Goal: Task Accomplishment & Management: Use online tool/utility

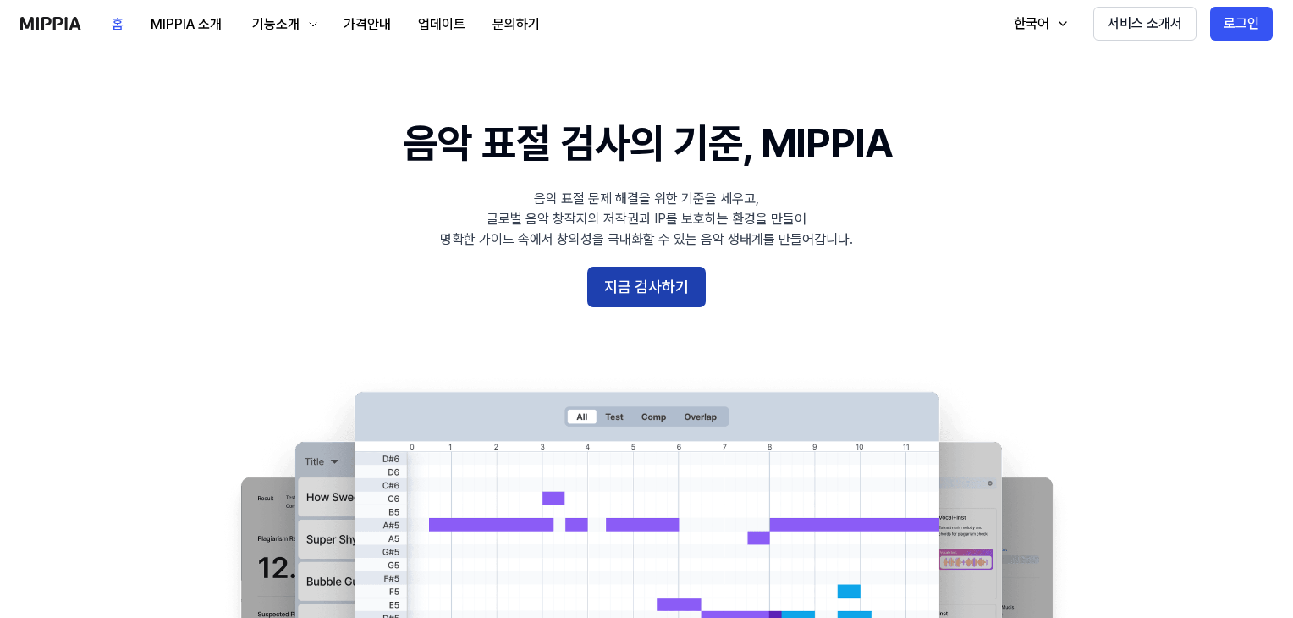
click at [641, 294] on button "지금 검사하기" at bounding box center [646, 287] width 118 height 41
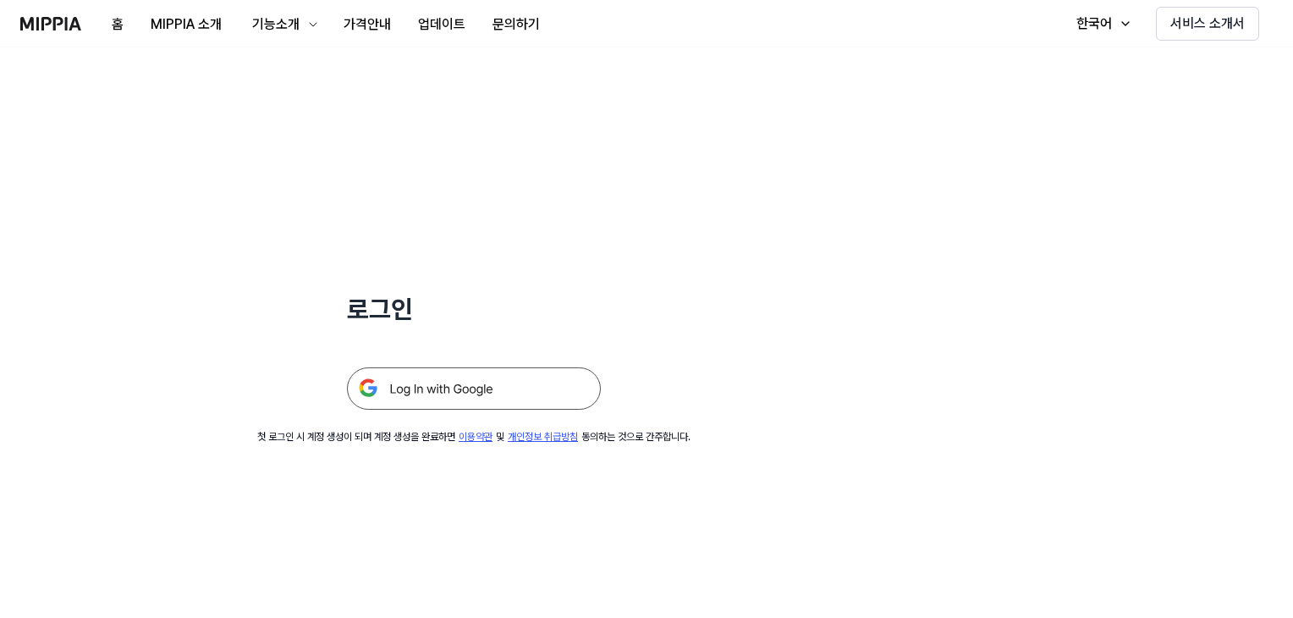
click at [473, 389] on img at bounding box center [474, 388] width 254 height 42
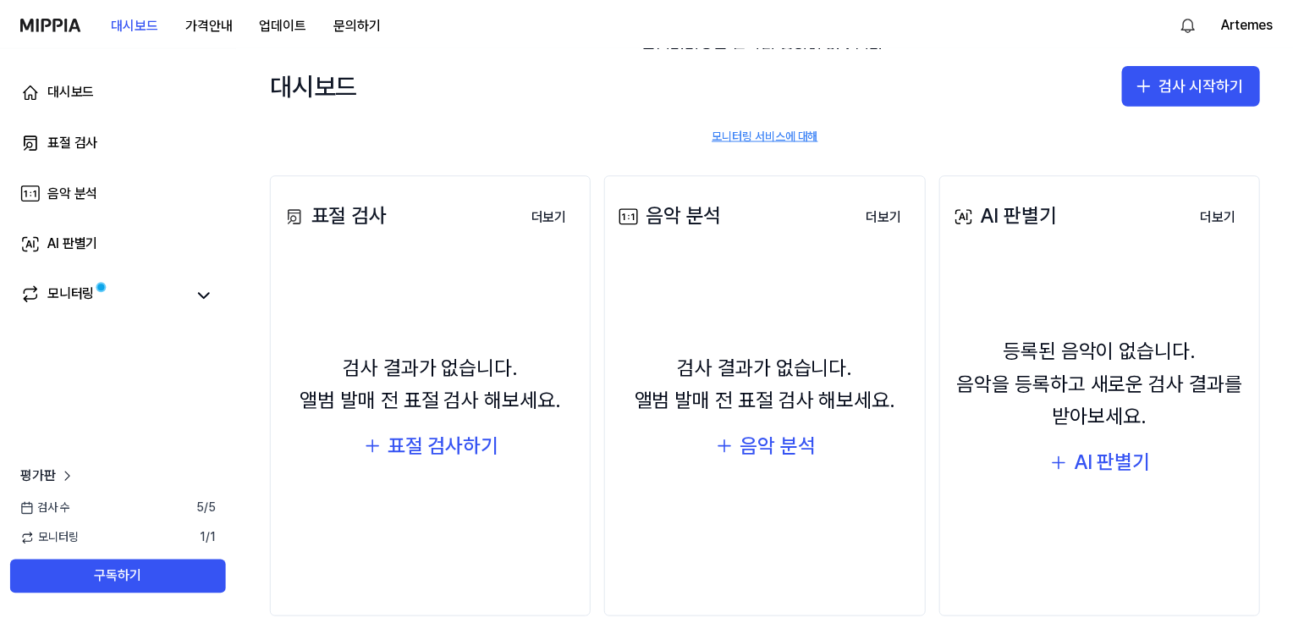
scroll to position [179, 0]
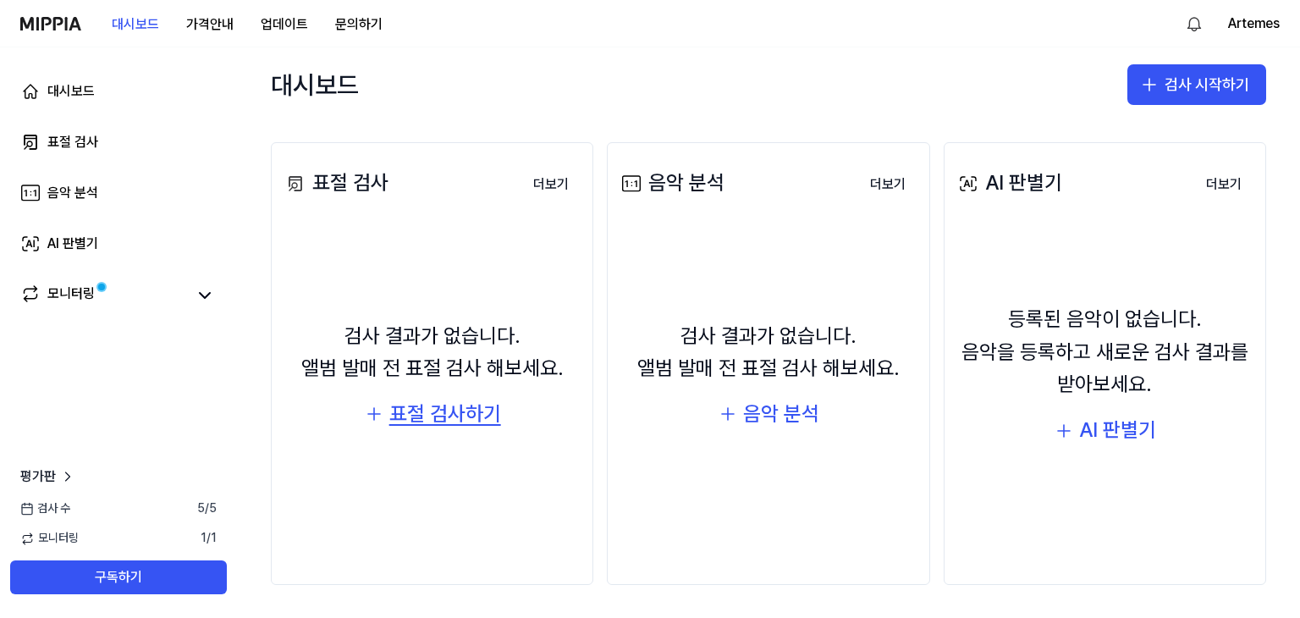
click at [451, 424] on div "표절 검사하기" at bounding box center [445, 414] width 112 height 32
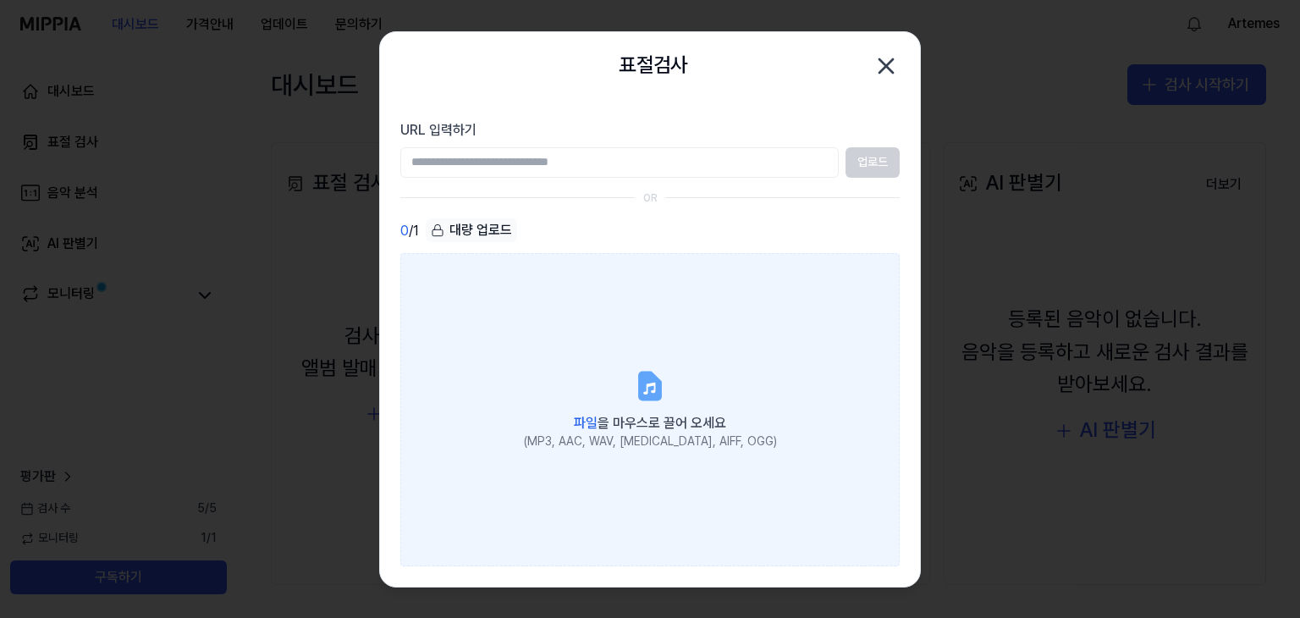
click at [649, 391] on icon at bounding box center [650, 385] width 20 height 26
click at [0, 0] on input "파일 을 마우스로 끌어 오세요 (MP3, AAC, WAV, FLAC, AIFF, OGG)" at bounding box center [0, 0] width 0 height 0
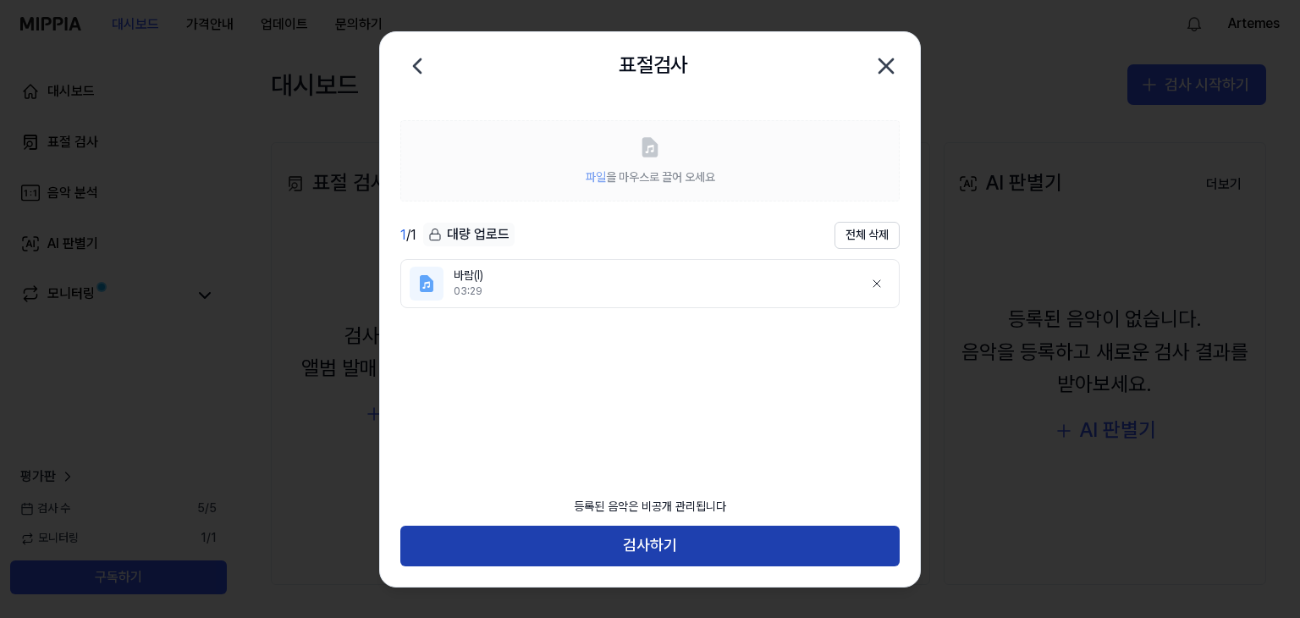
click at [646, 540] on button "검사하기" at bounding box center [649, 545] width 499 height 41
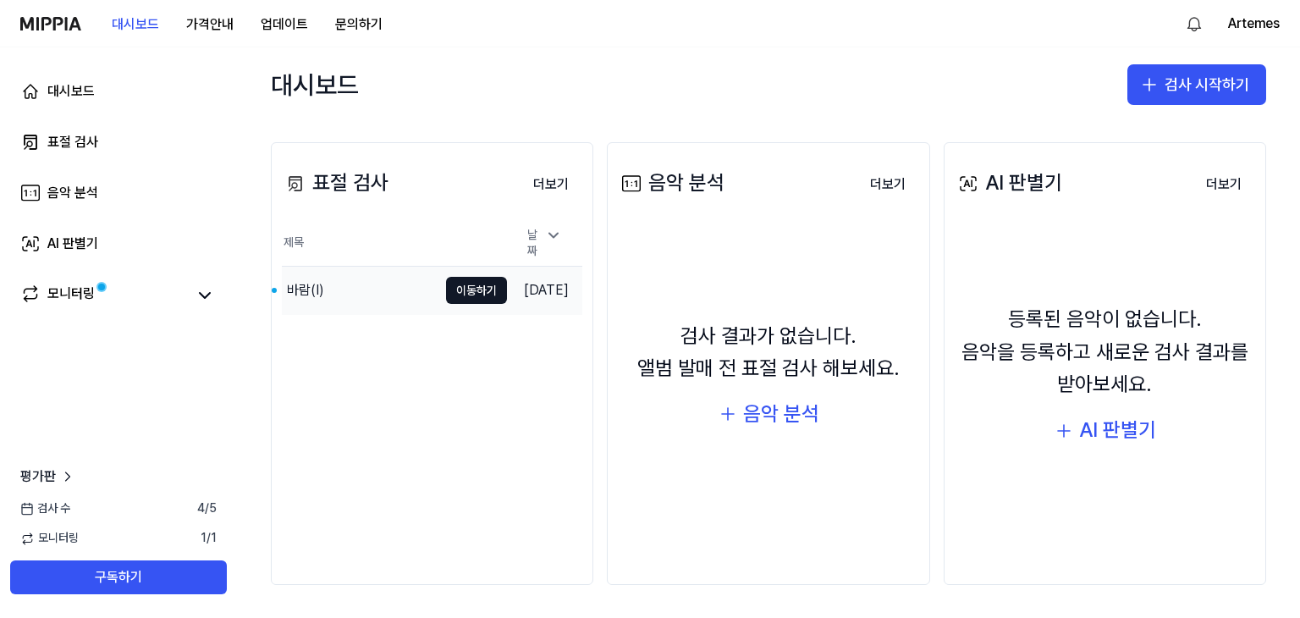
click at [400, 289] on div "바람(I)" at bounding box center [360, 290] width 156 height 47
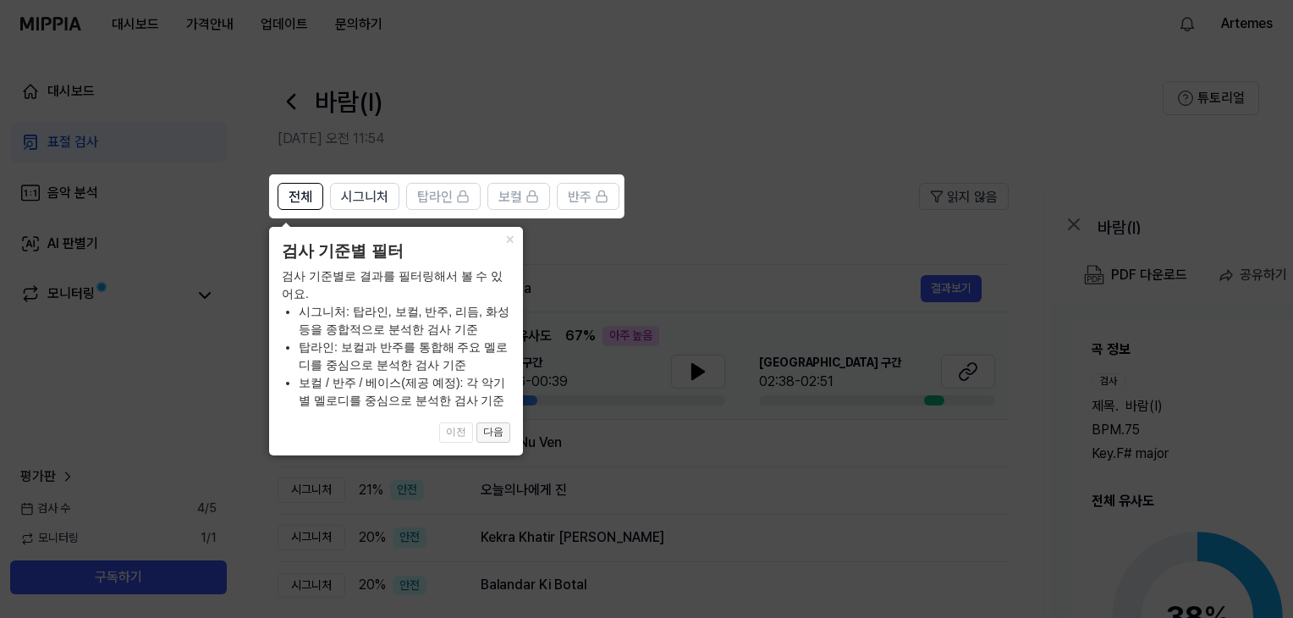
click at [498, 434] on button "다음" at bounding box center [493, 432] width 34 height 20
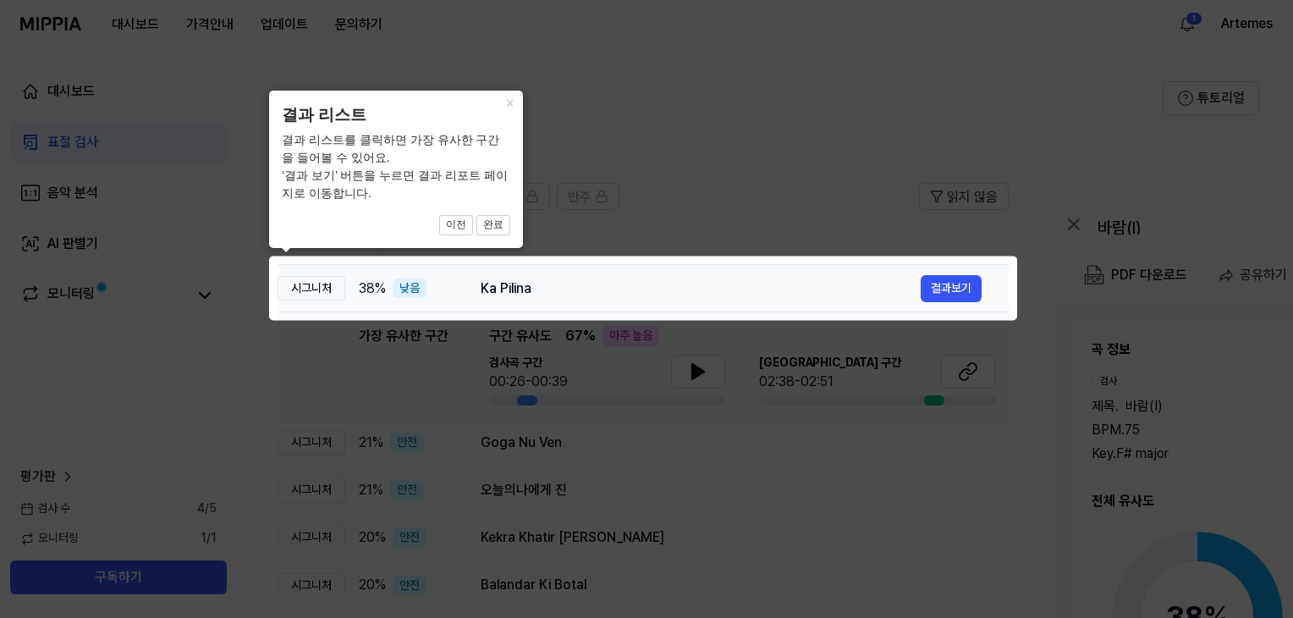
click at [409, 285] on div "낮음" at bounding box center [410, 288] width 34 height 20
click at [512, 285] on div "Ka Pilina" at bounding box center [701, 288] width 440 height 20
click at [490, 223] on button "완료" at bounding box center [493, 225] width 34 height 20
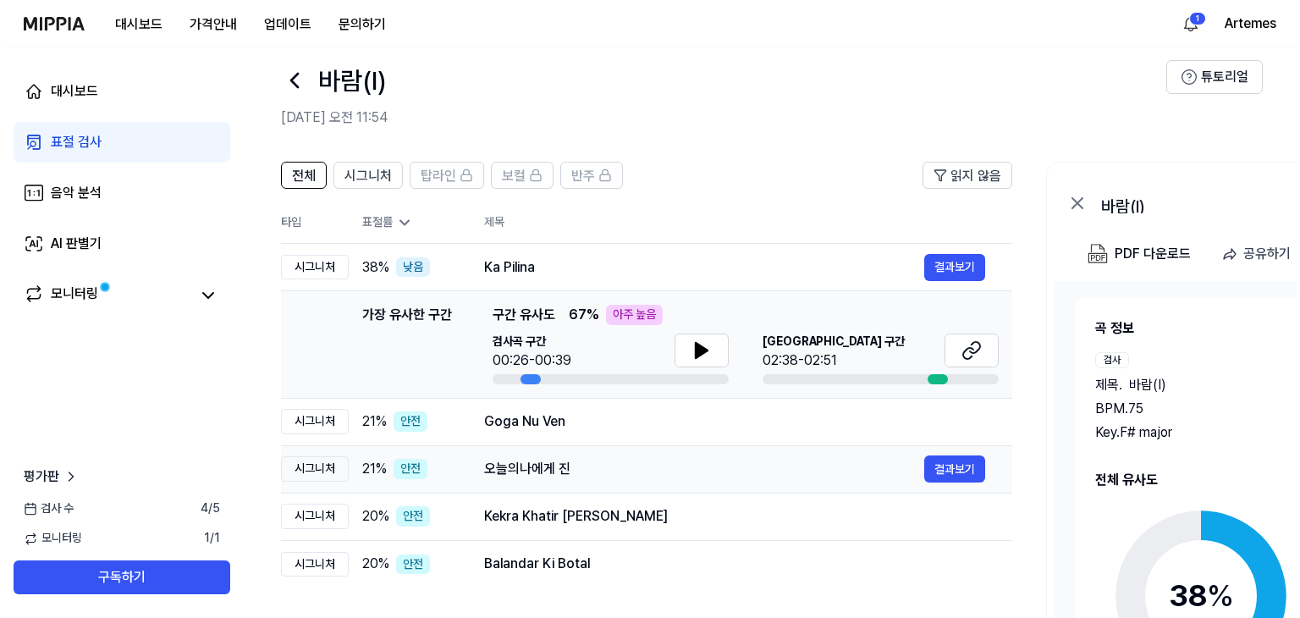
scroll to position [0, 0]
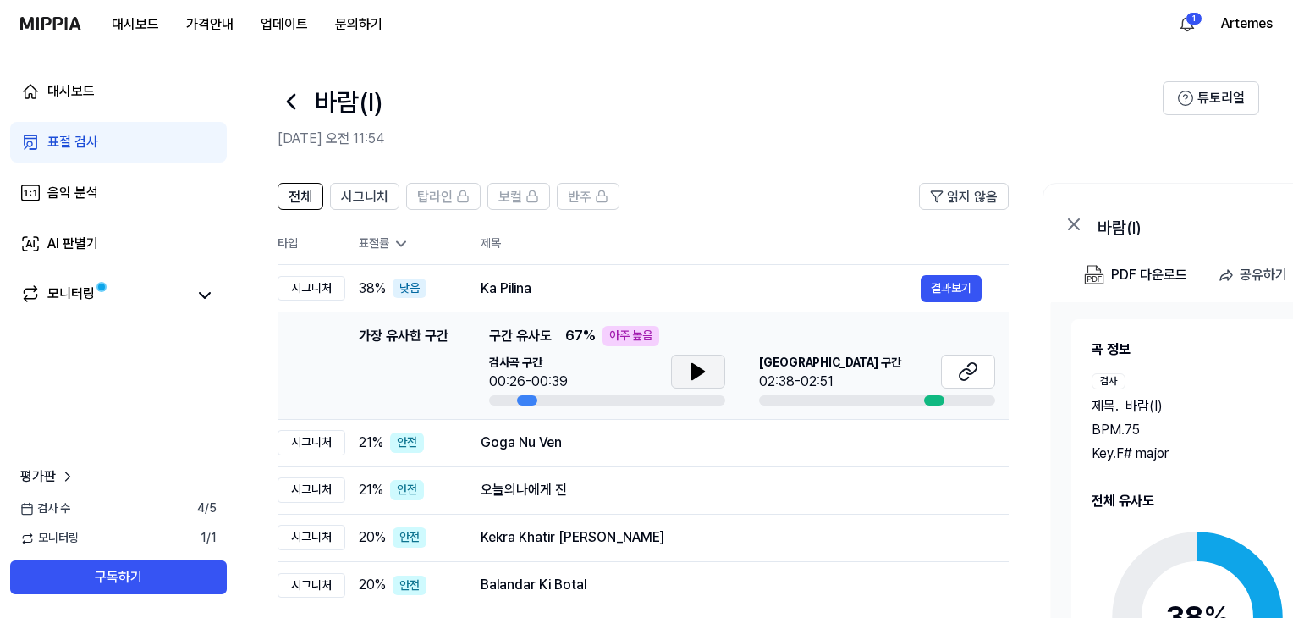
click at [694, 379] on icon at bounding box center [698, 371] width 20 height 20
click at [696, 372] on icon at bounding box center [698, 371] width 12 height 15
click at [954, 373] on button at bounding box center [968, 372] width 54 height 34
click at [943, 444] on button "결과보기" at bounding box center [951, 442] width 61 height 27
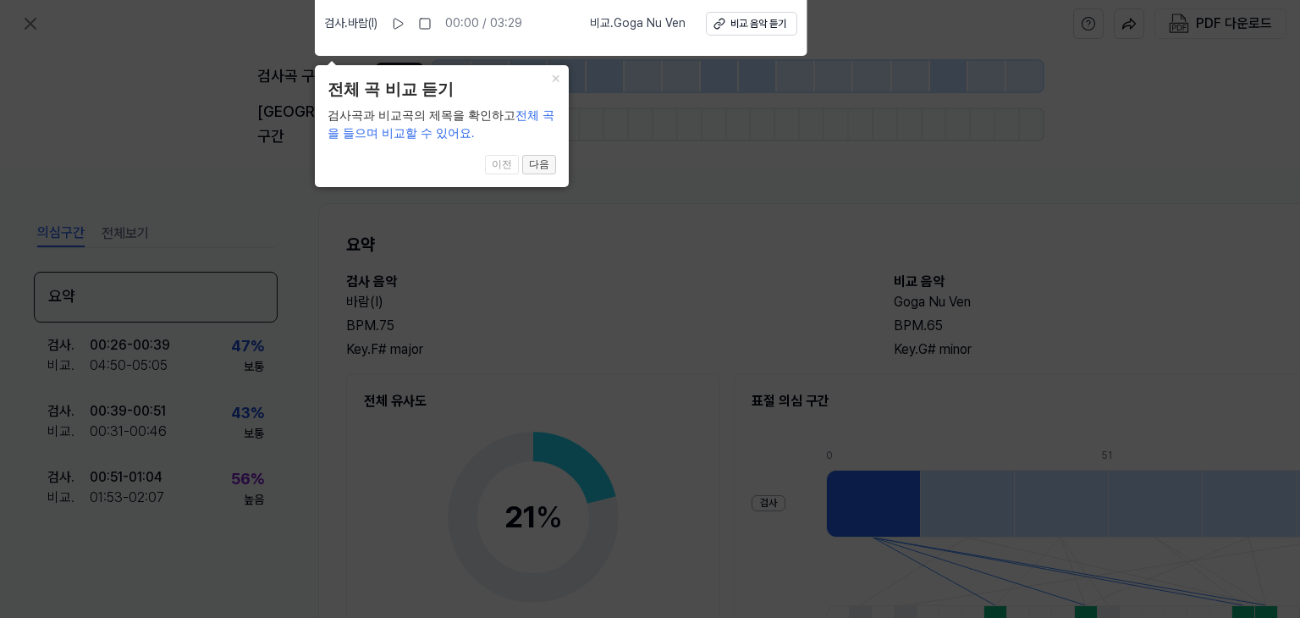
click at [542, 162] on button "다음" at bounding box center [539, 165] width 34 height 20
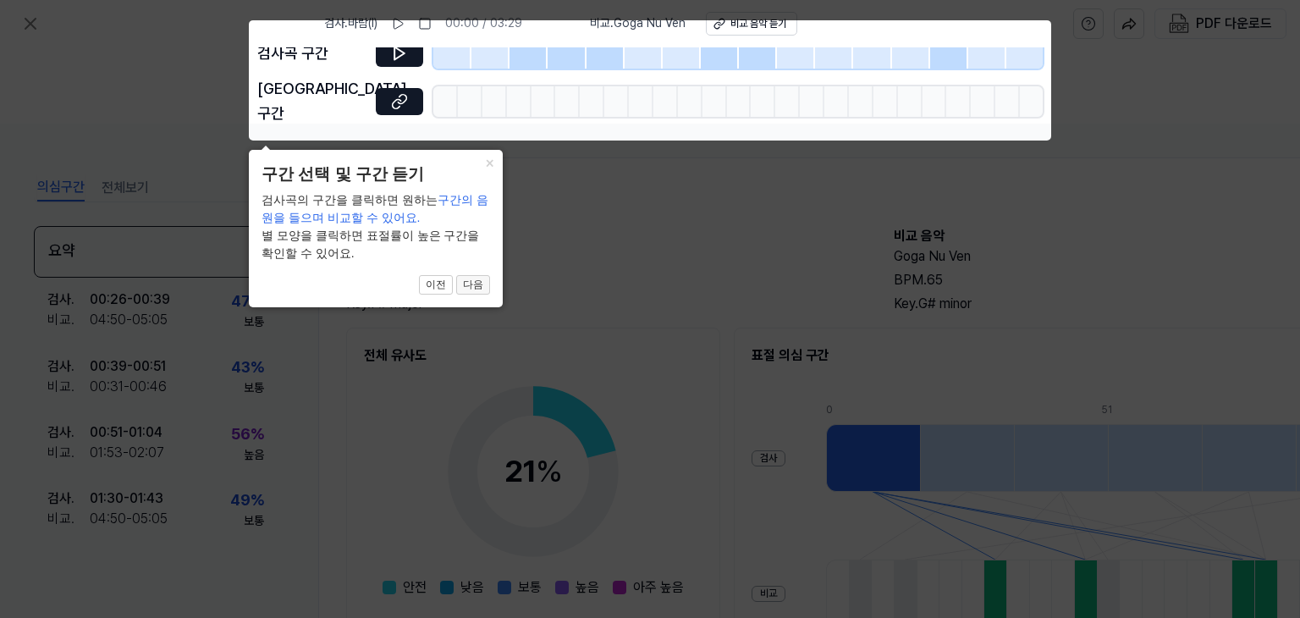
click at [474, 280] on button "다음" at bounding box center [473, 285] width 34 height 20
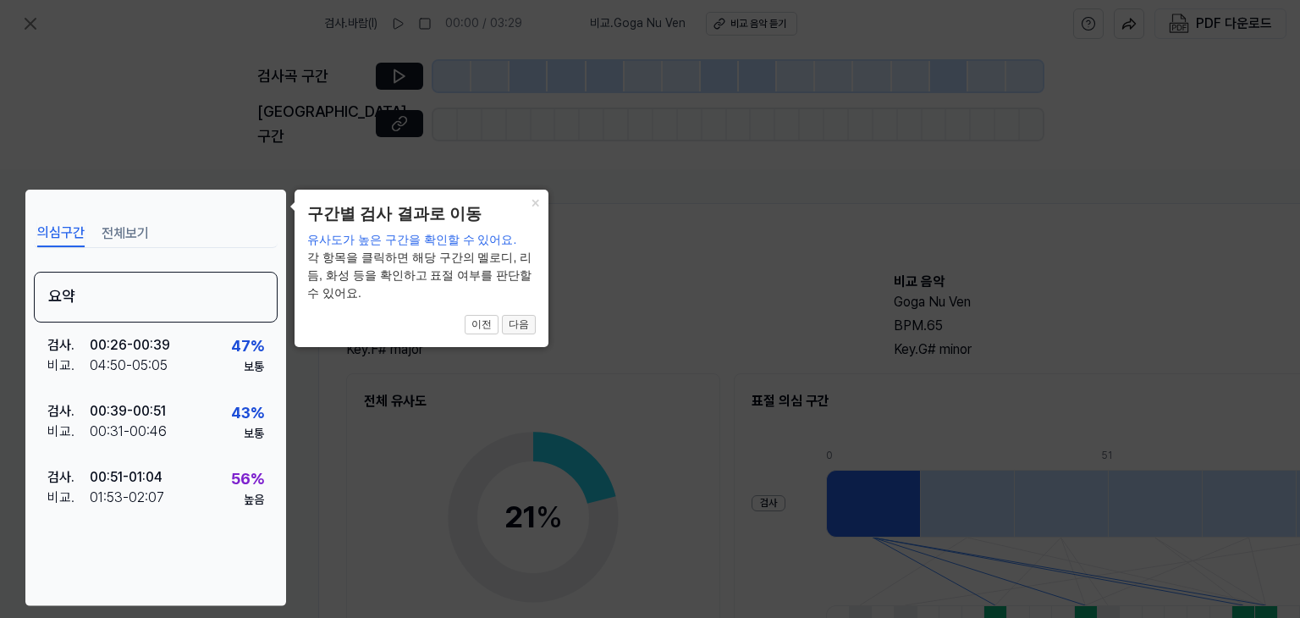
click at [525, 327] on button "다음" at bounding box center [519, 325] width 34 height 20
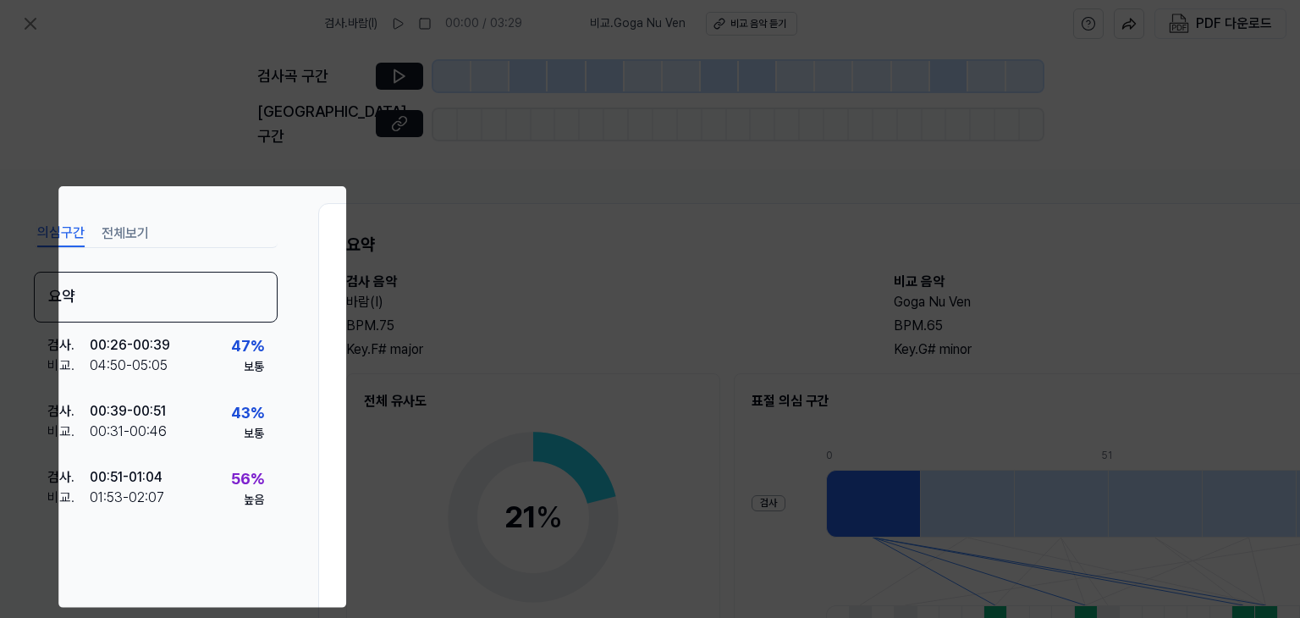
scroll to position [210, 169]
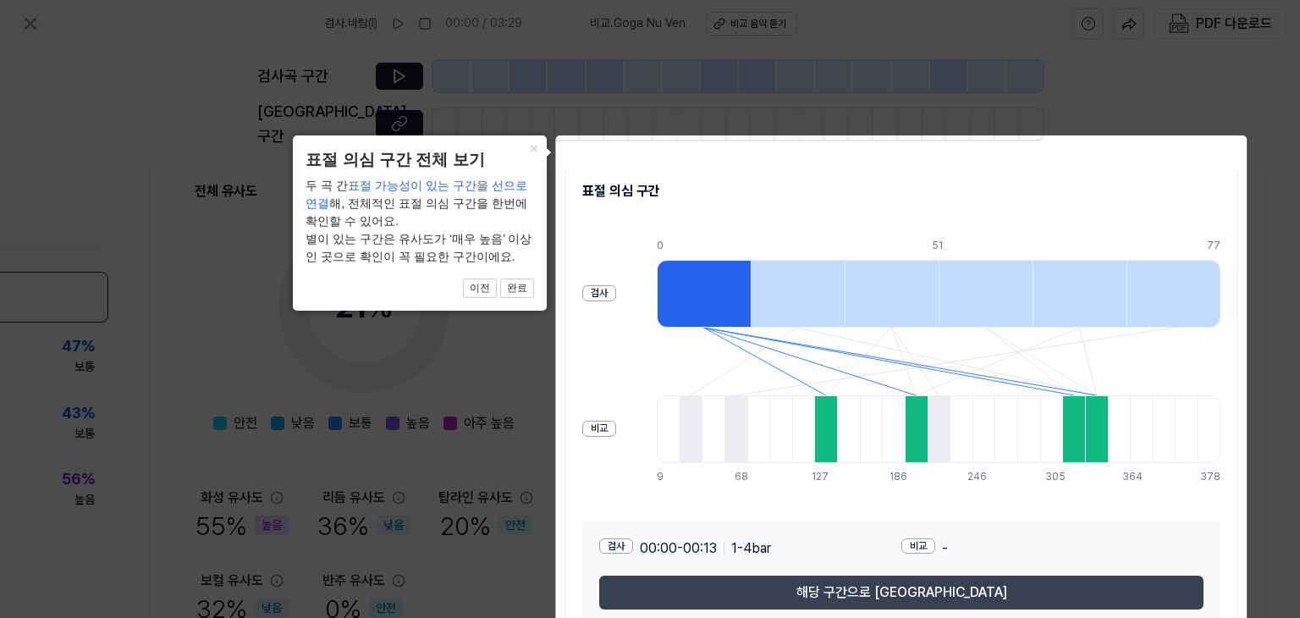
click at [859, 575] on button "해당 구간으로 [GEOGRAPHIC_DATA]" at bounding box center [901, 592] width 604 height 34
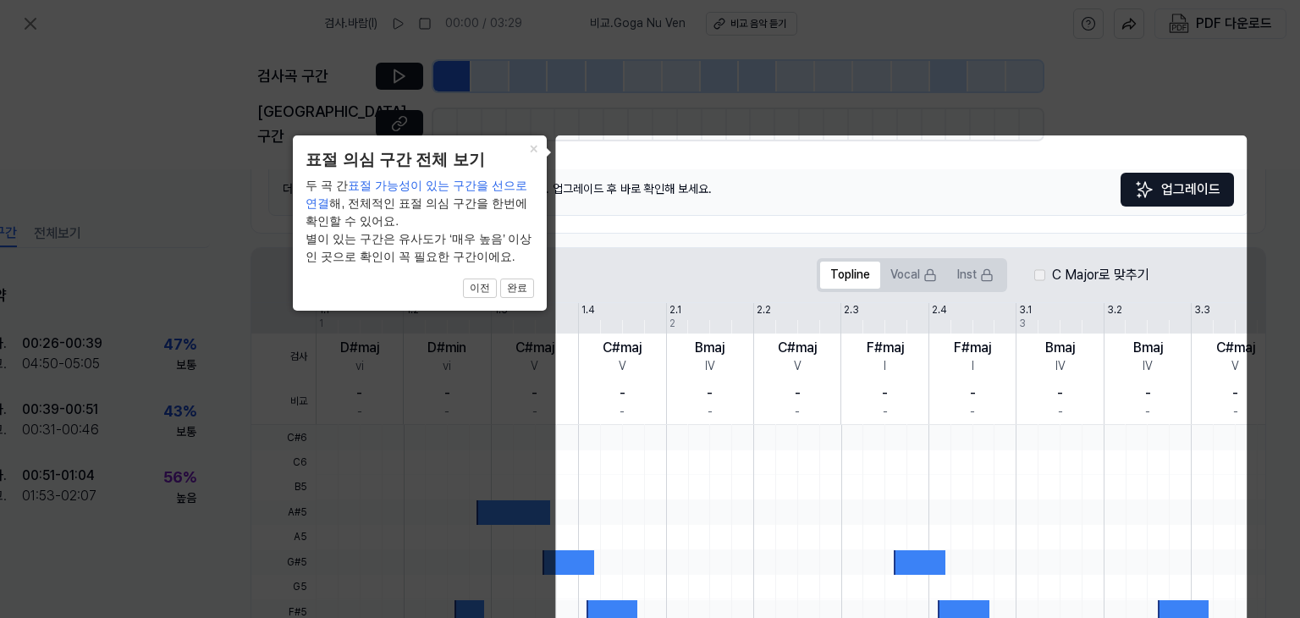
scroll to position [210, 74]
click at [535, 145] on button "×" at bounding box center [533, 147] width 27 height 24
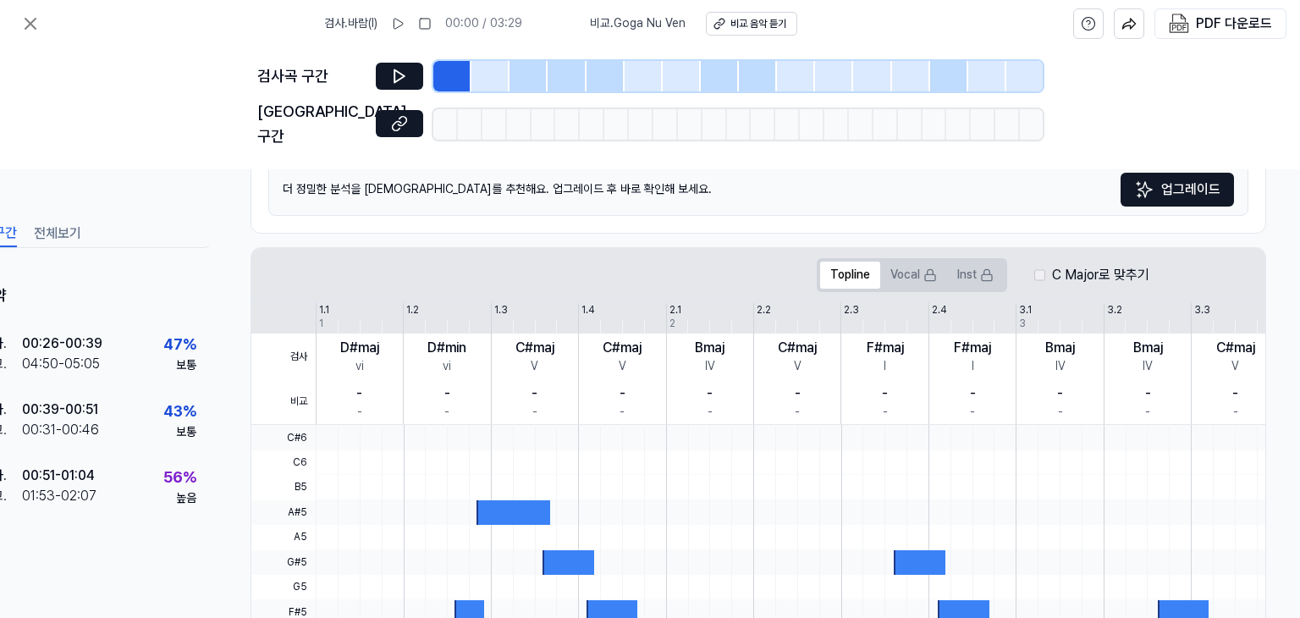
scroll to position [69, 74]
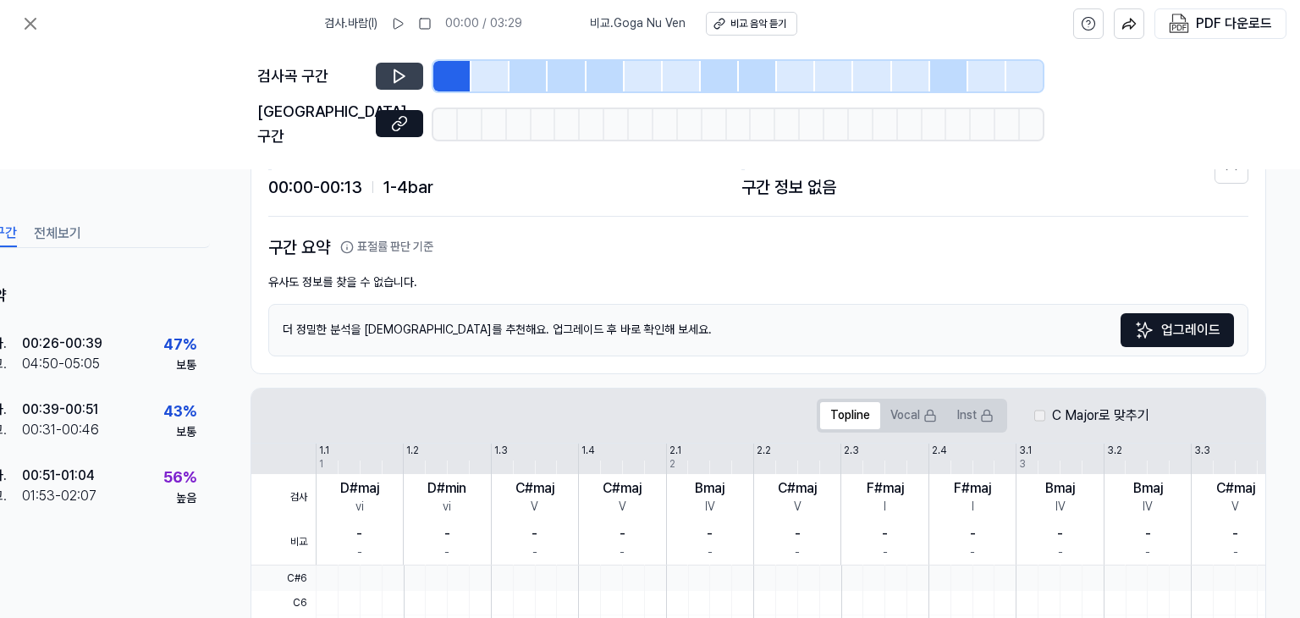
click at [404, 75] on icon at bounding box center [399, 76] width 17 height 17
click at [401, 122] on icon at bounding box center [397, 126] width 8 height 9
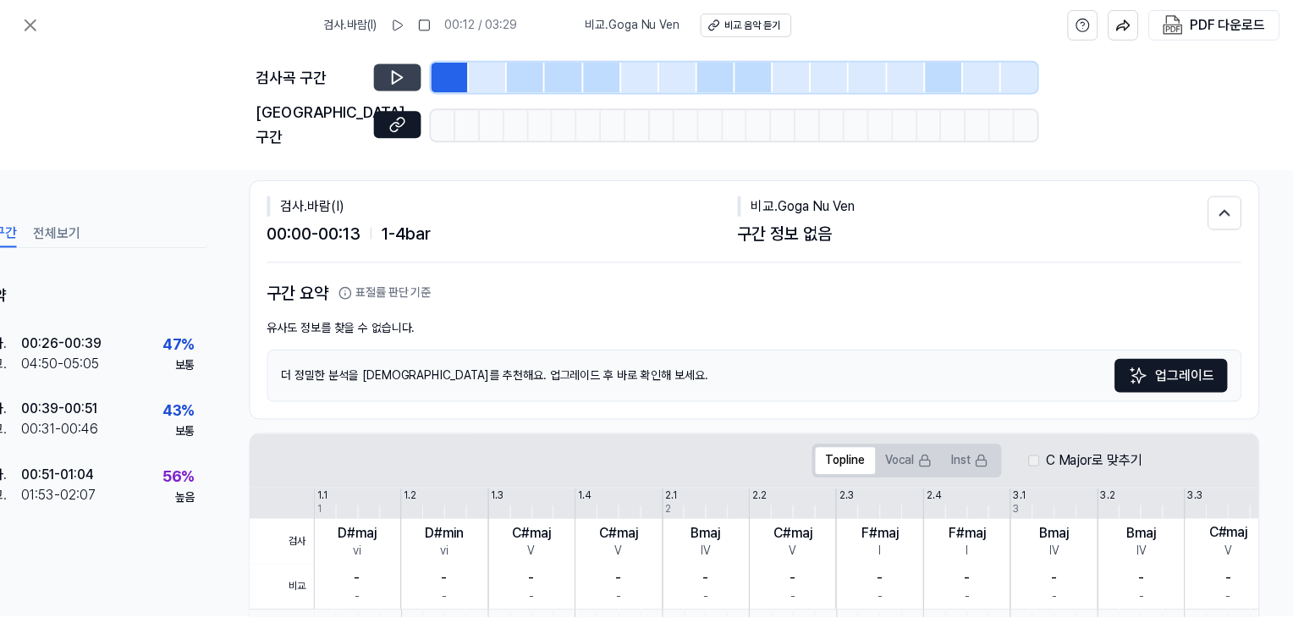
scroll to position [0, 74]
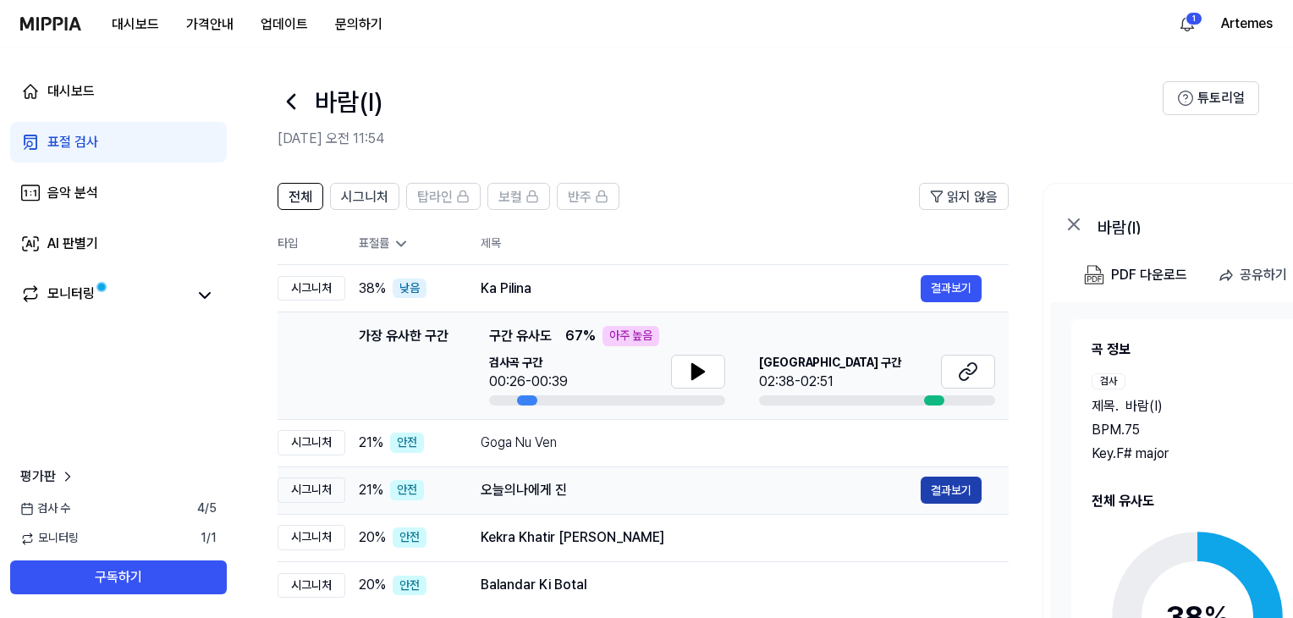
click at [932, 487] on button "결과보기" at bounding box center [951, 489] width 61 height 27
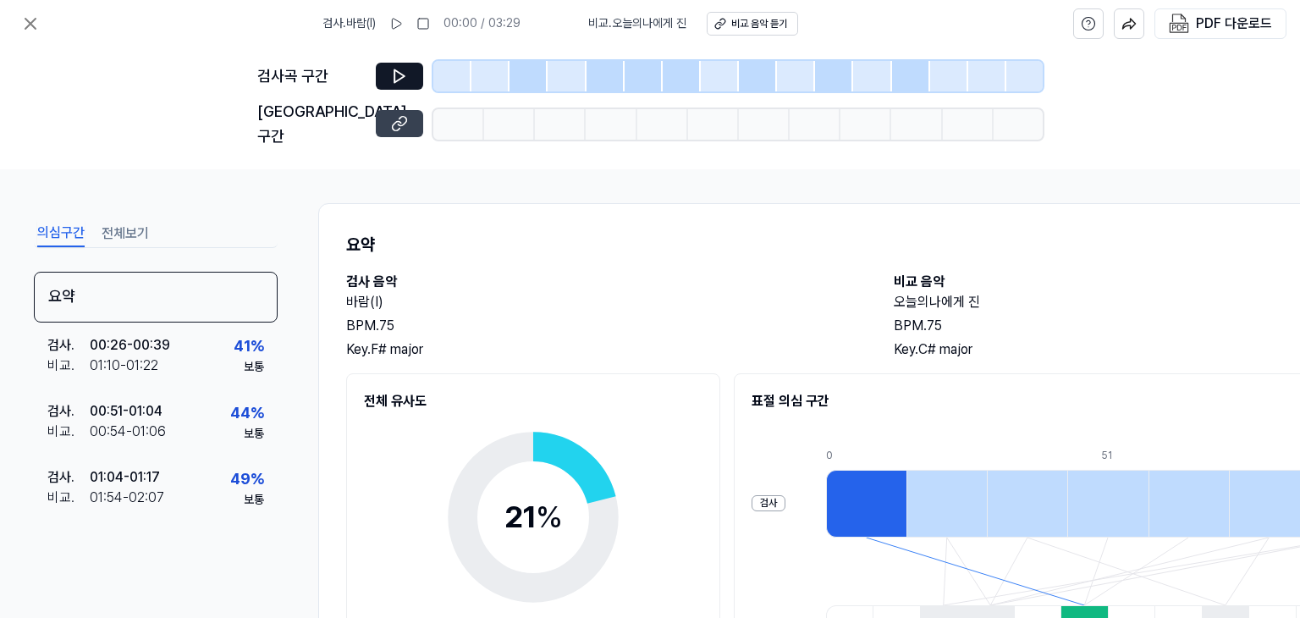
click at [393, 122] on icon at bounding box center [397, 126] width 8 height 9
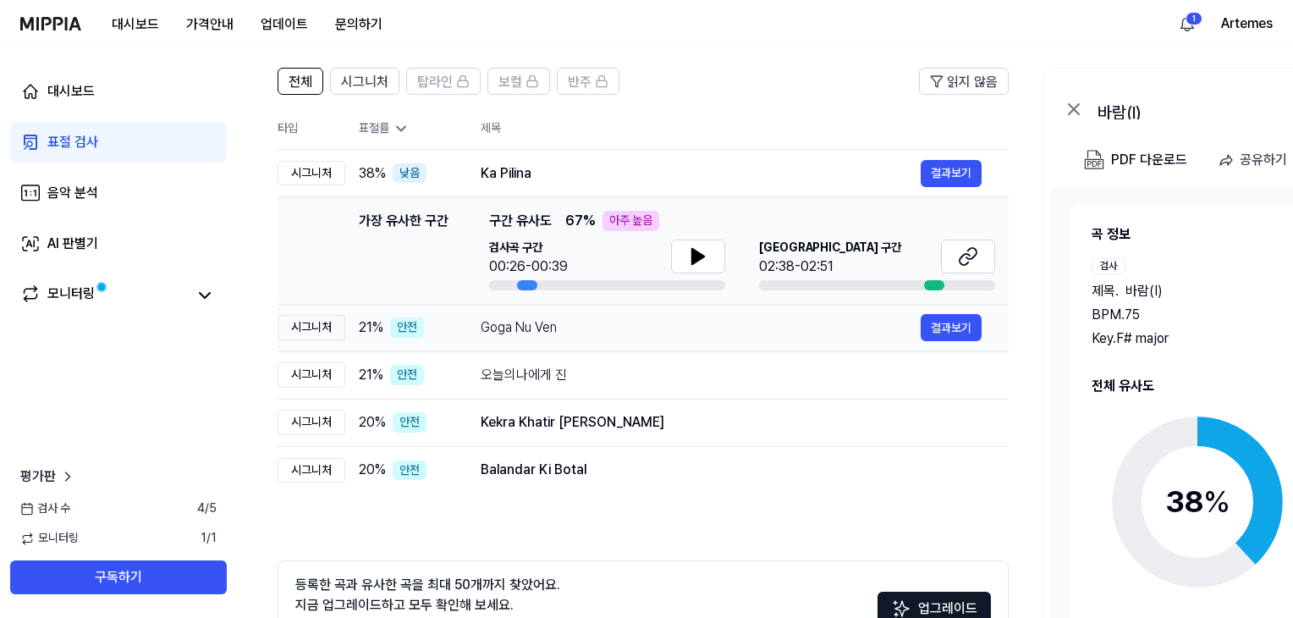
scroll to position [140, 0]
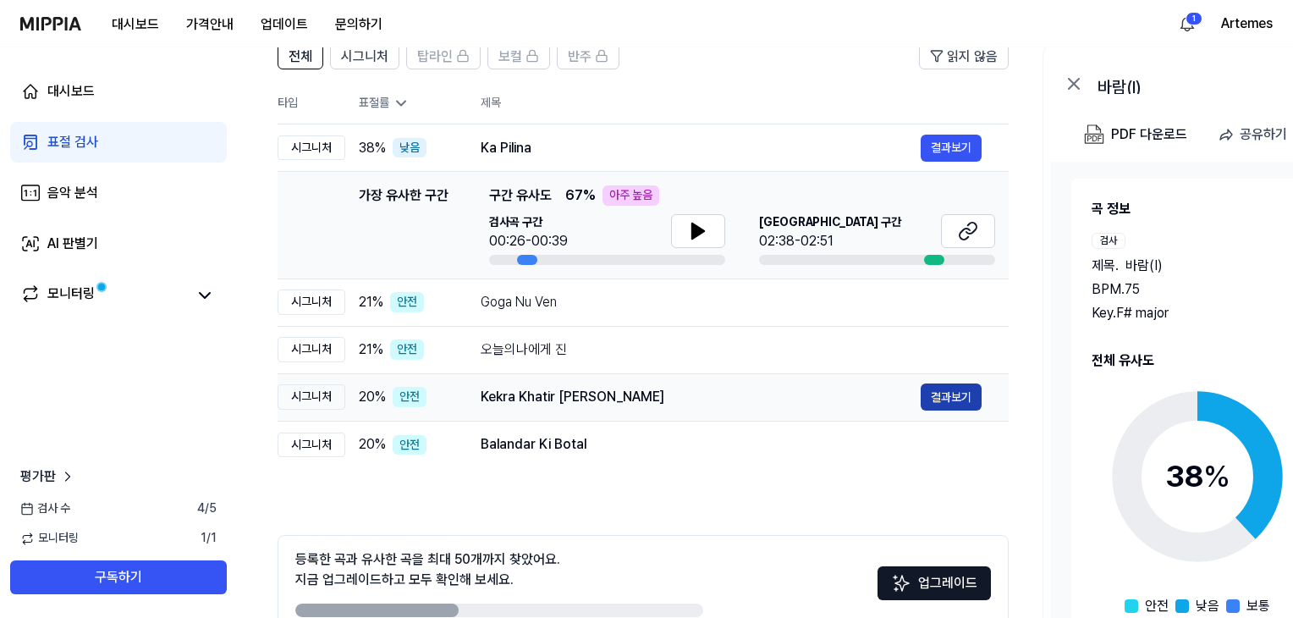
click at [947, 391] on button "결과보기" at bounding box center [951, 396] width 61 height 27
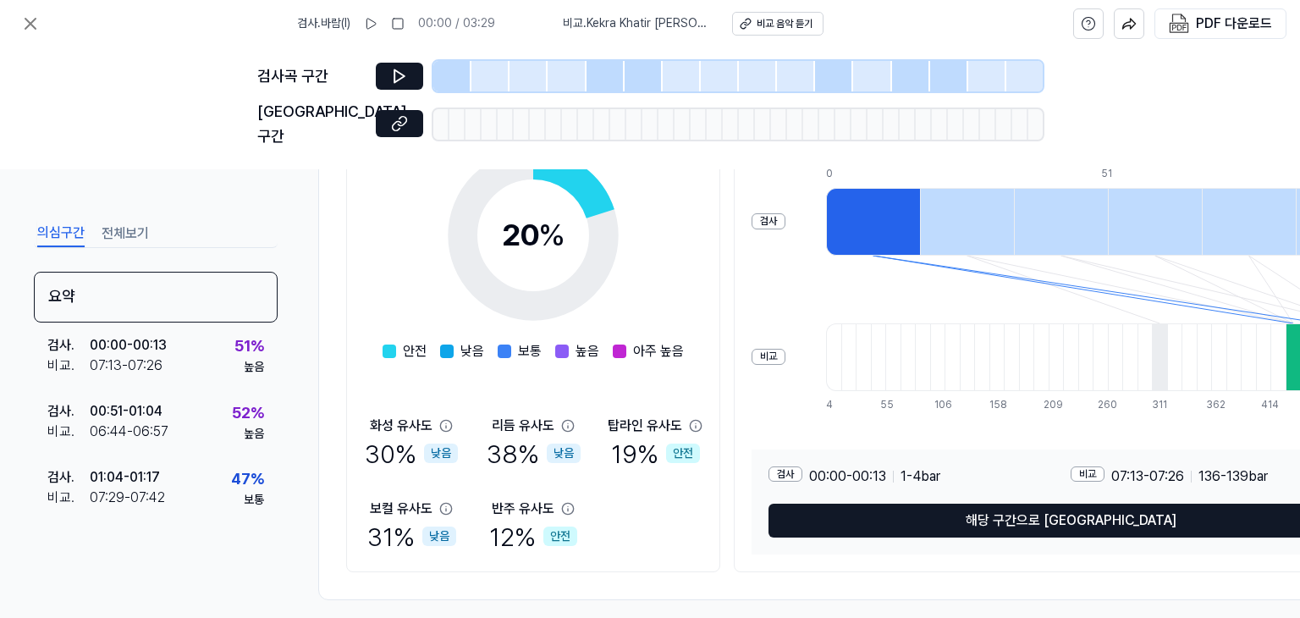
scroll to position [0, 0]
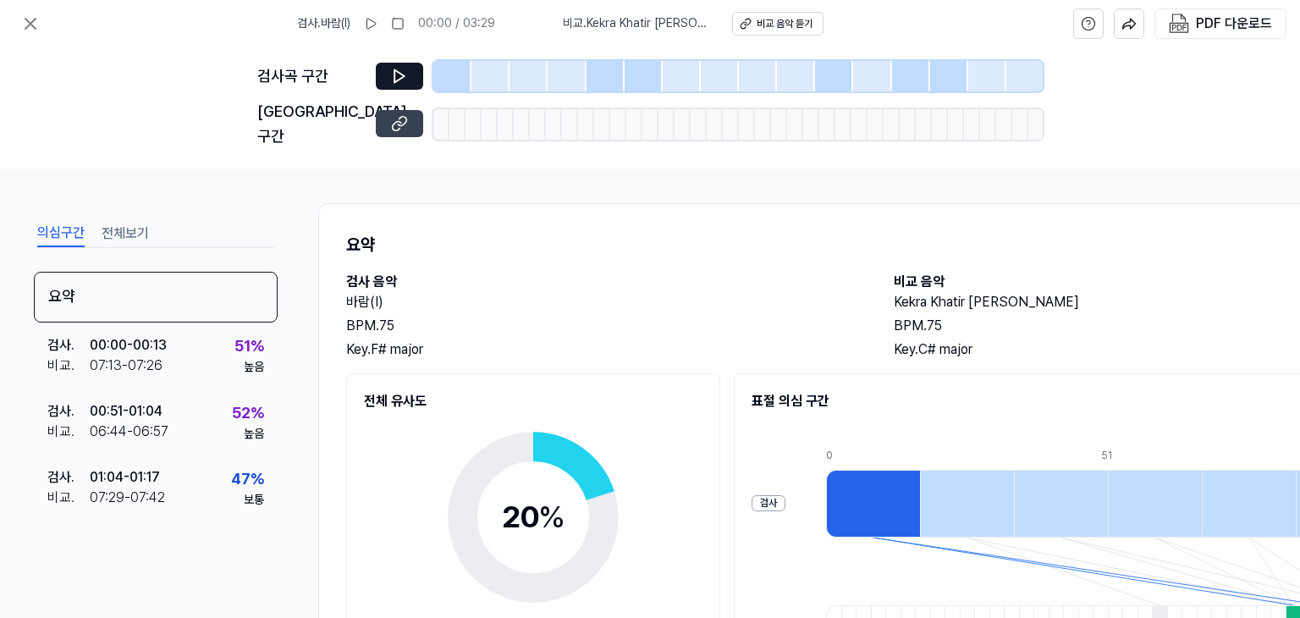
click at [397, 118] on icon at bounding box center [399, 123] width 17 height 17
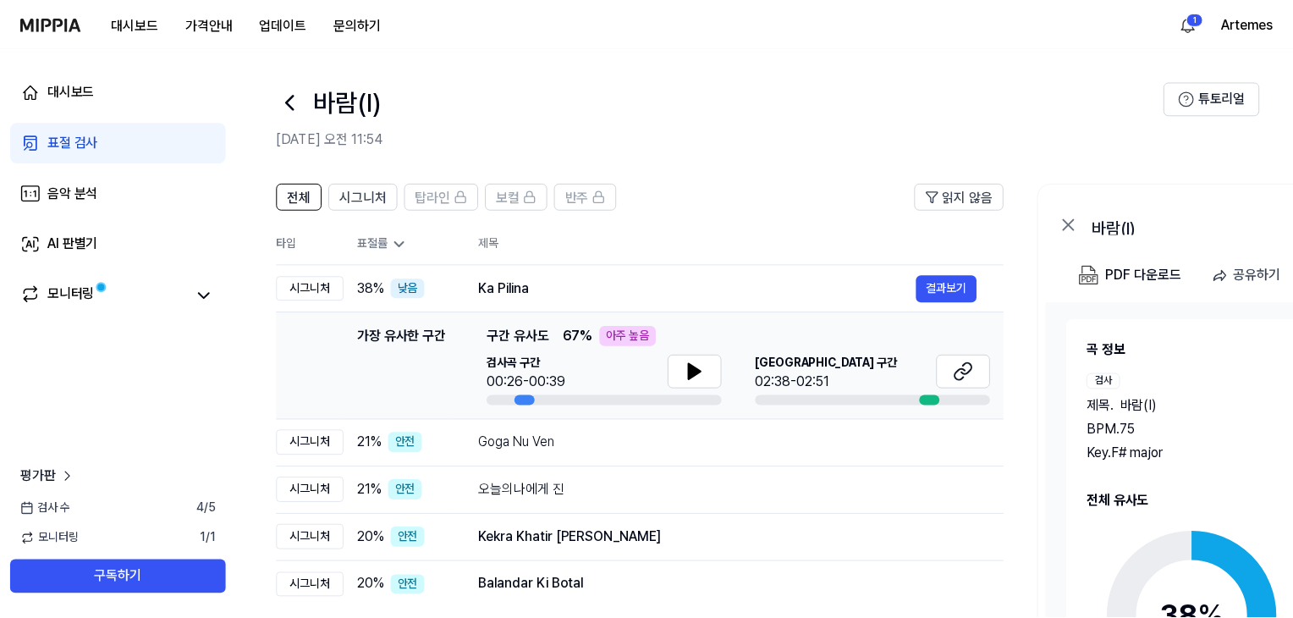
scroll to position [140, 0]
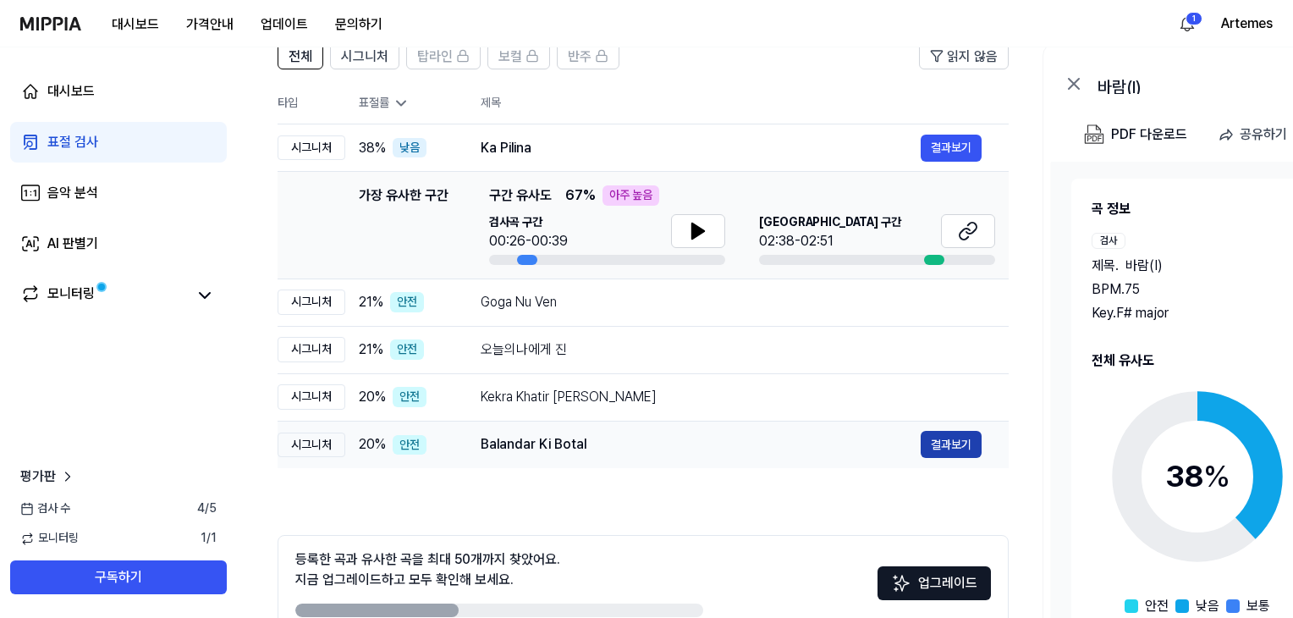
click at [943, 442] on button "결과보기" at bounding box center [951, 444] width 61 height 27
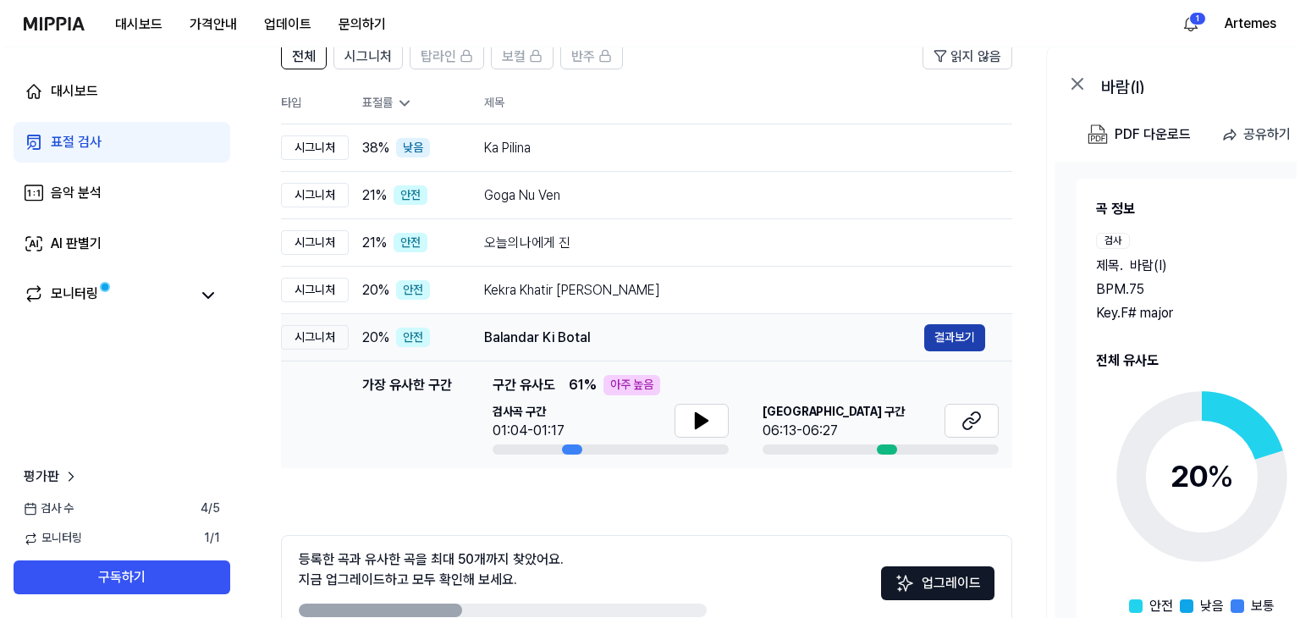
scroll to position [0, 0]
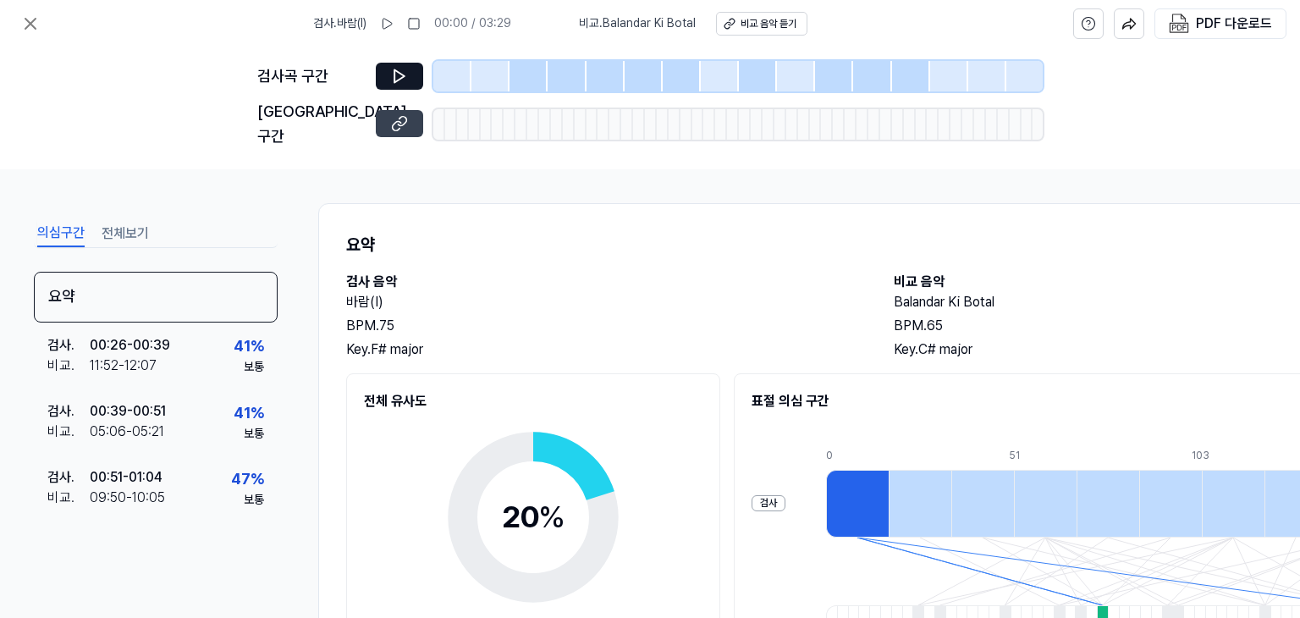
click at [402, 115] on icon at bounding box center [399, 123] width 17 height 17
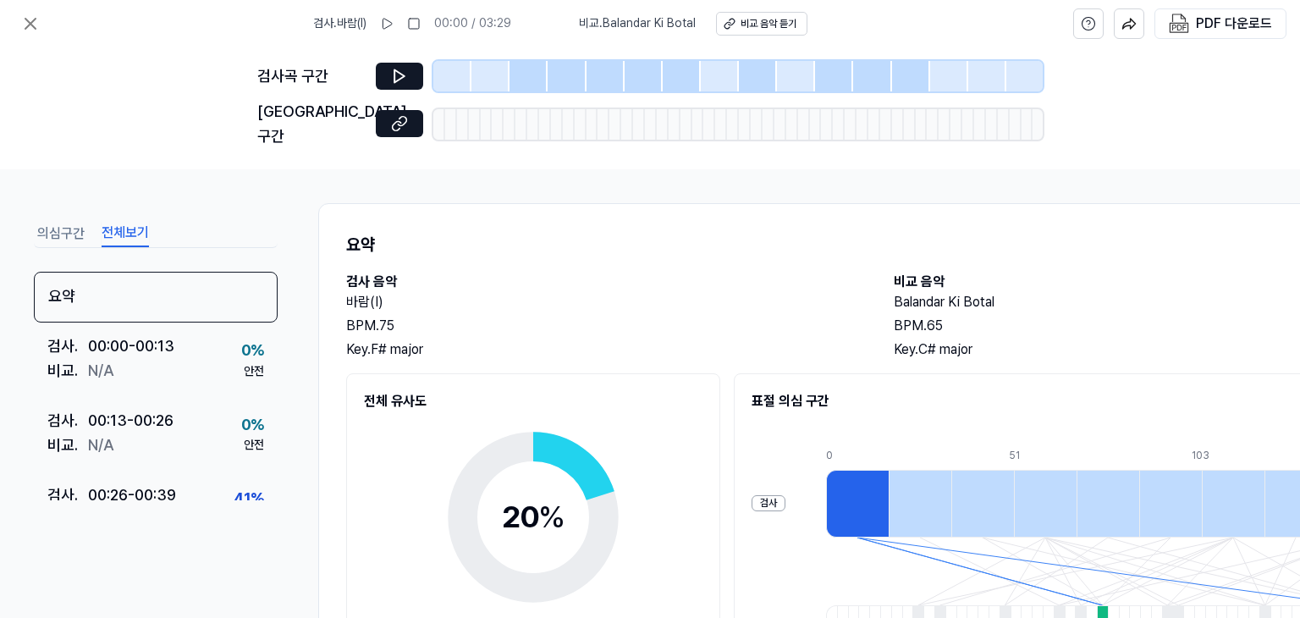
click at [119, 220] on button "전체보기" at bounding box center [125, 233] width 47 height 27
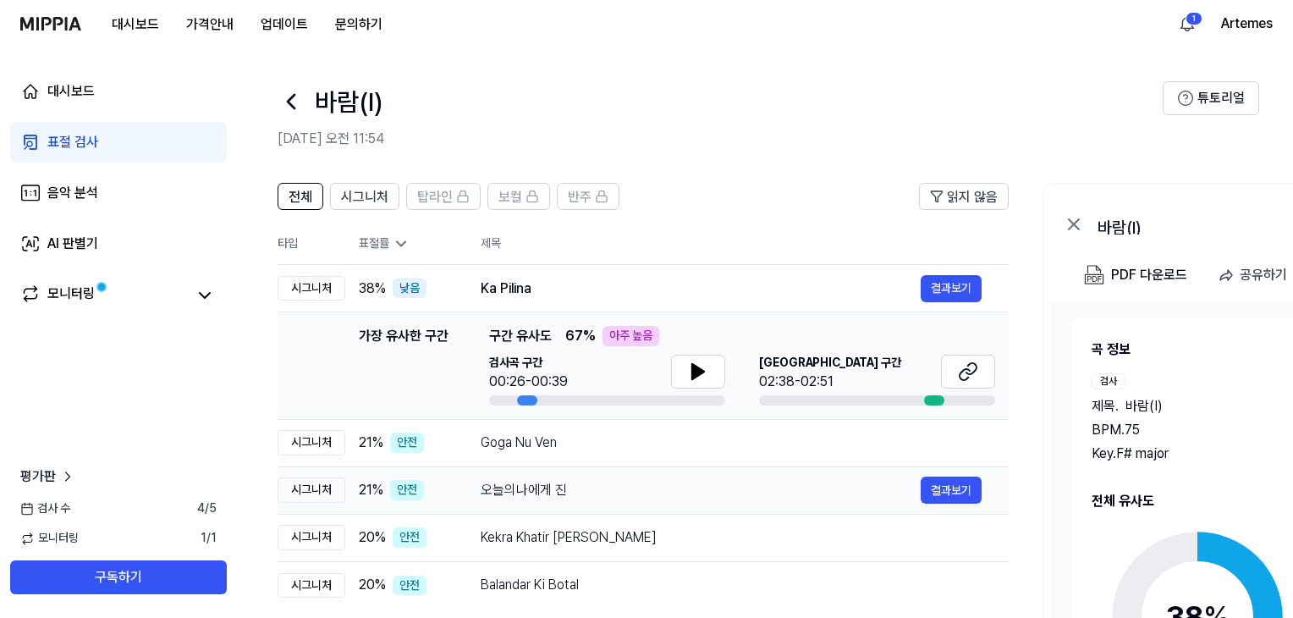
scroll to position [140, 0]
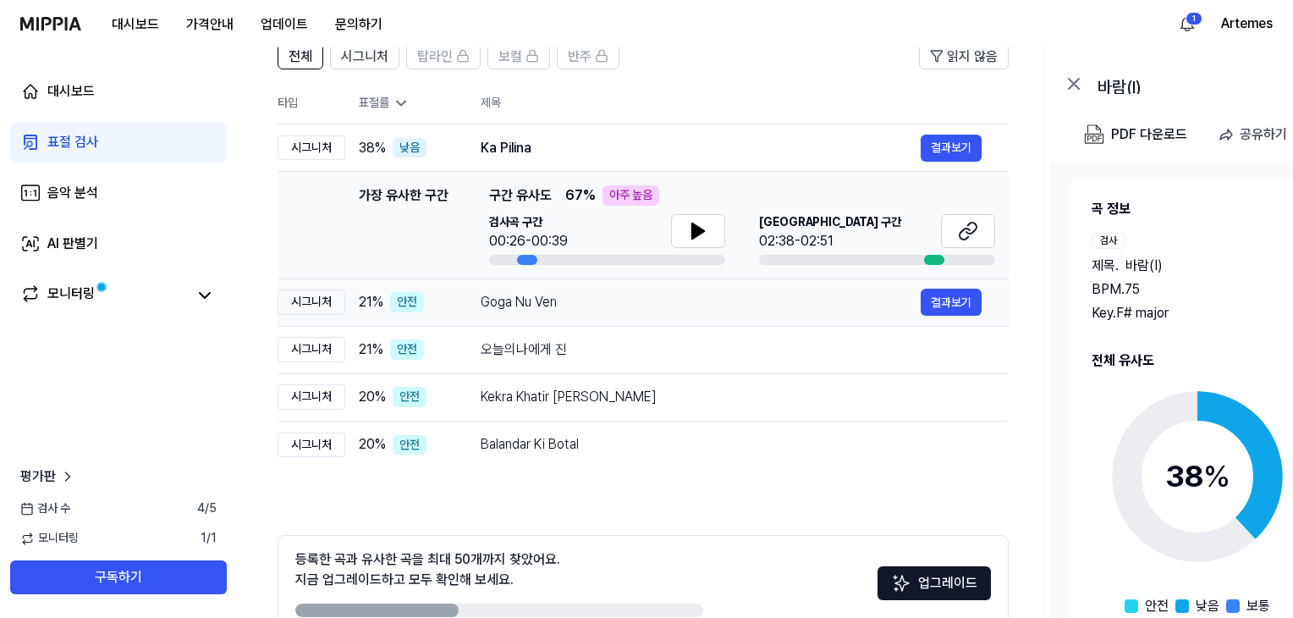
click at [609, 292] on div "Goga Nu Ven" at bounding box center [701, 302] width 440 height 20
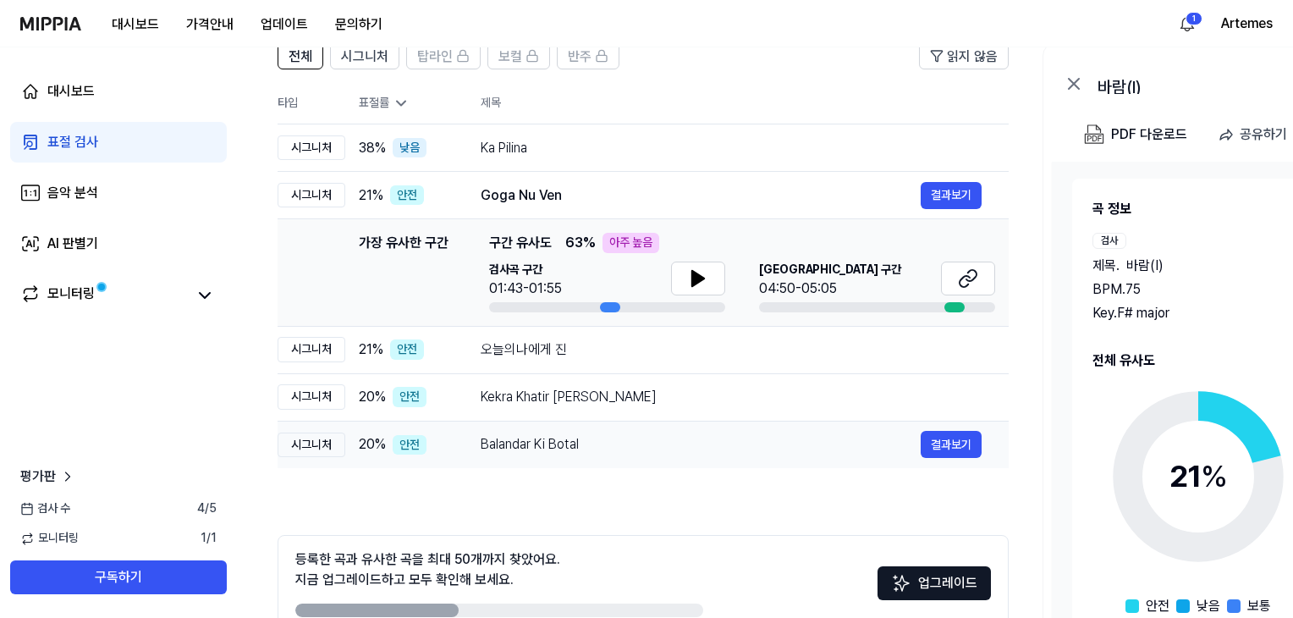
click at [594, 436] on div "Balandar Ki Botal" at bounding box center [701, 444] width 440 height 20
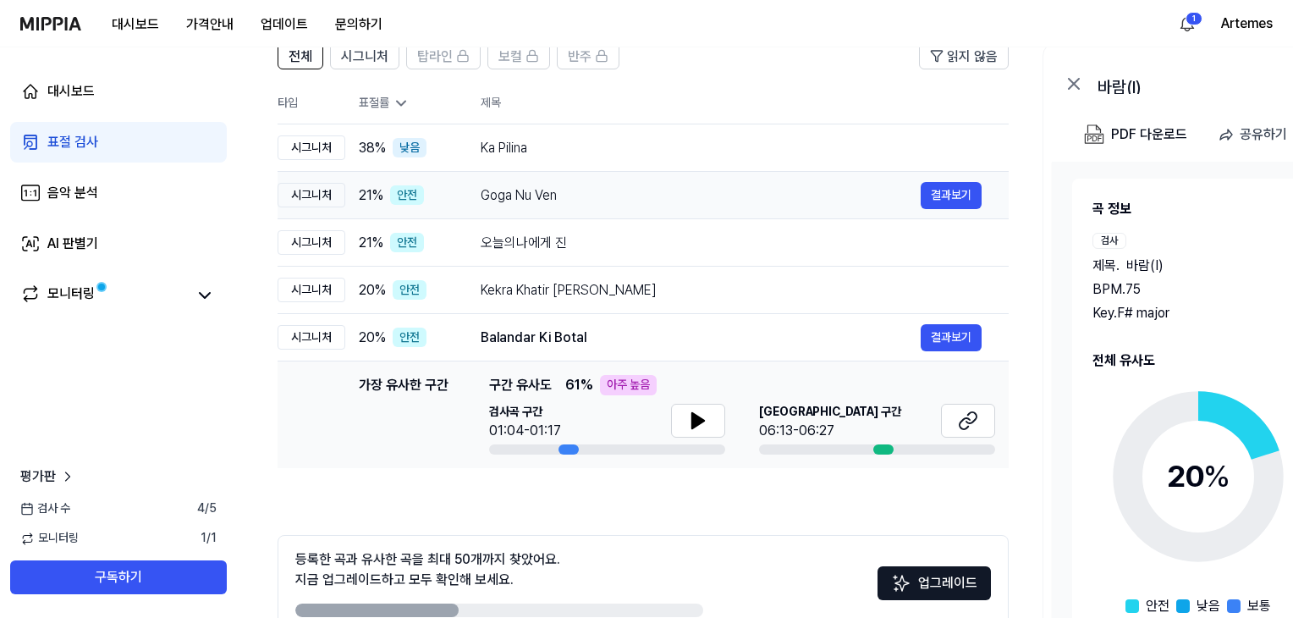
click at [582, 197] on div "Goga Nu Ven" at bounding box center [701, 195] width 440 height 20
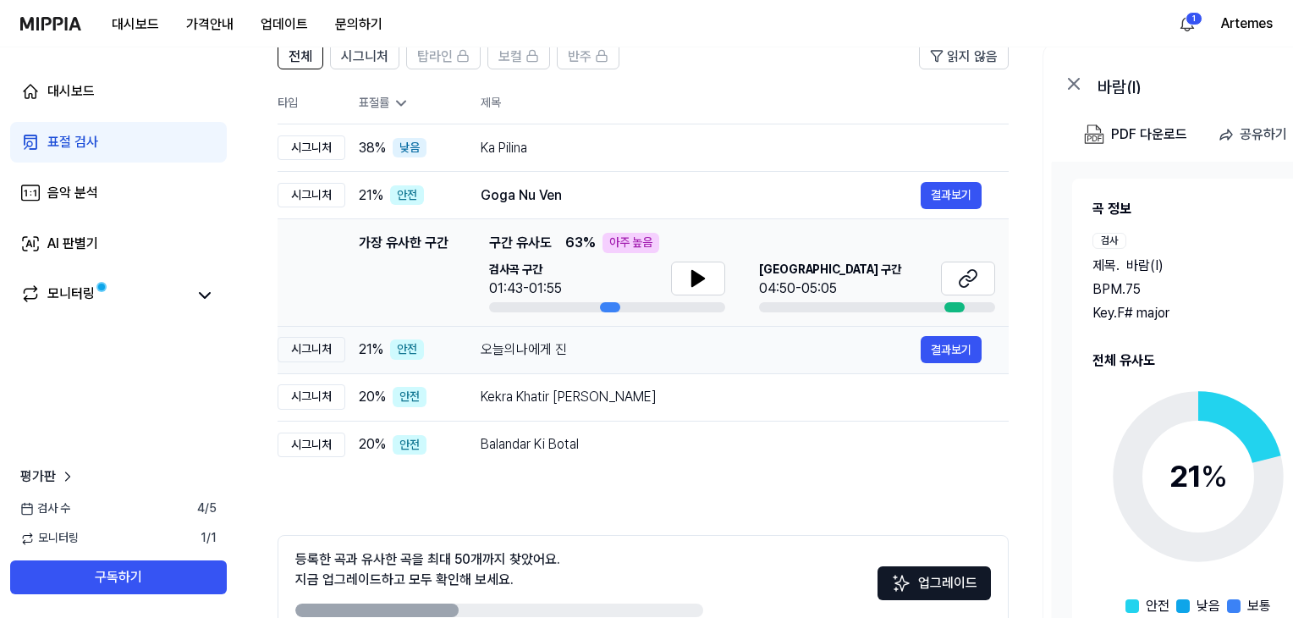
click at [579, 342] on div "오늘의나에게 진" at bounding box center [701, 349] width 440 height 20
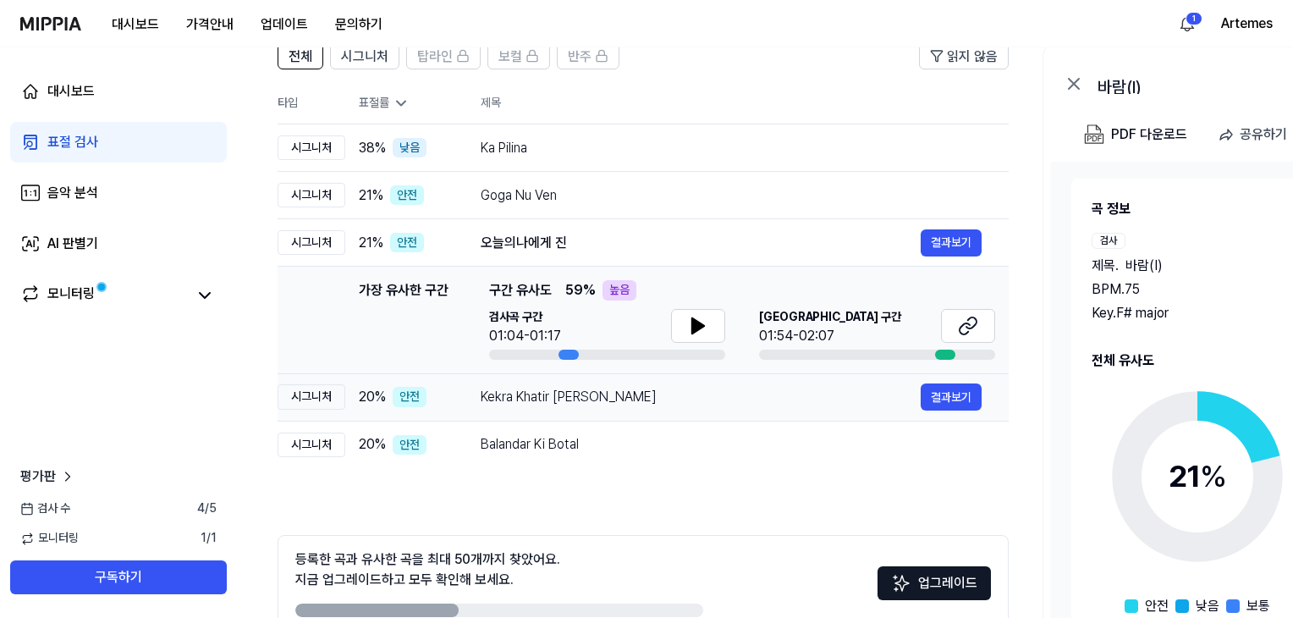
click at [610, 404] on div "Kekra Khatir Mandir Banwala" at bounding box center [701, 397] width 440 height 20
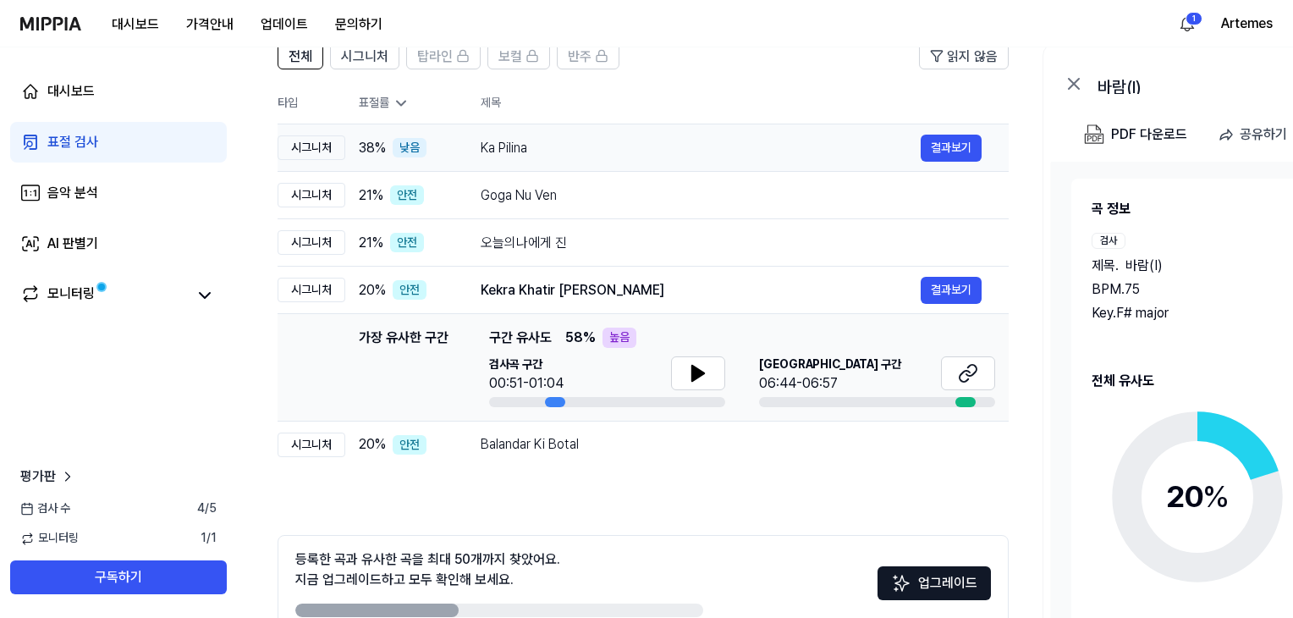
click at [582, 140] on div "Ka Pilina" at bounding box center [701, 148] width 440 height 20
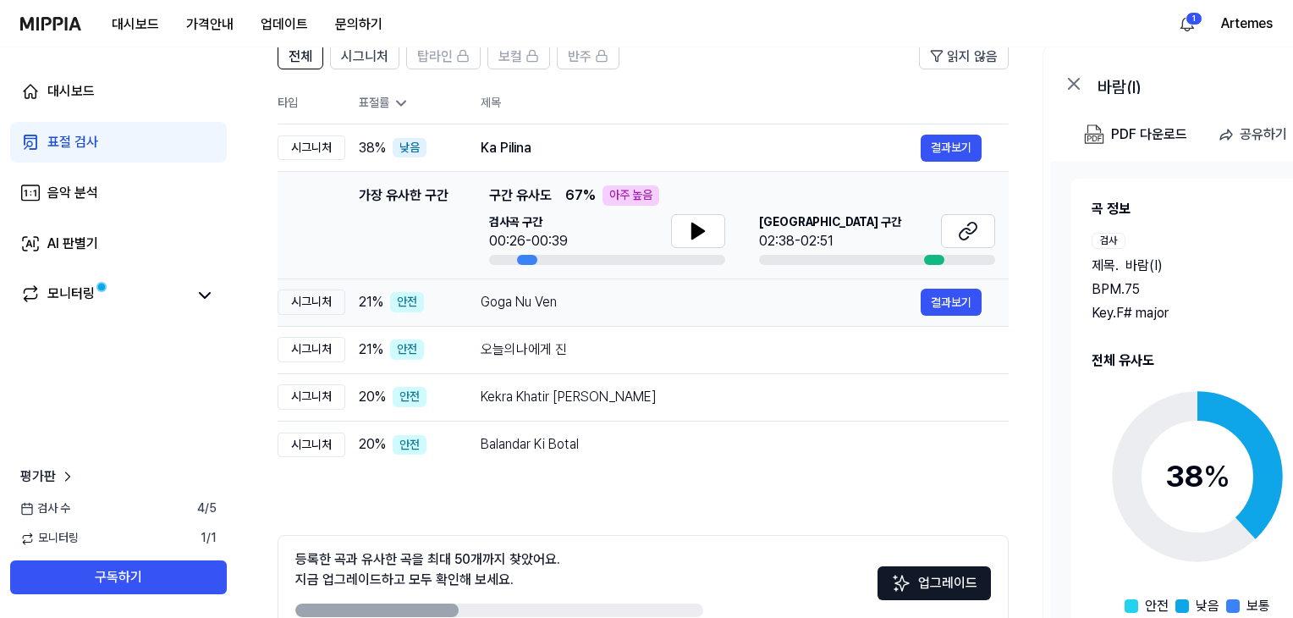
click at [591, 297] on div "Goga Nu Ven" at bounding box center [701, 302] width 440 height 20
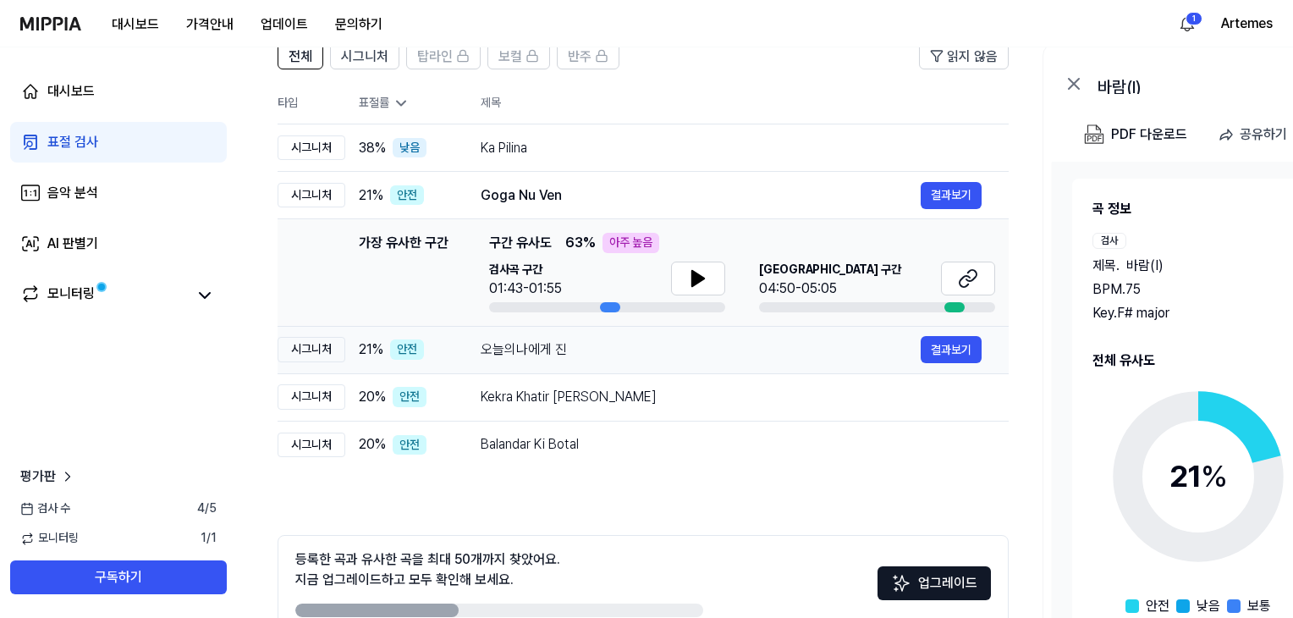
click at [586, 355] on div "오늘의나에게 진" at bounding box center [701, 349] width 440 height 20
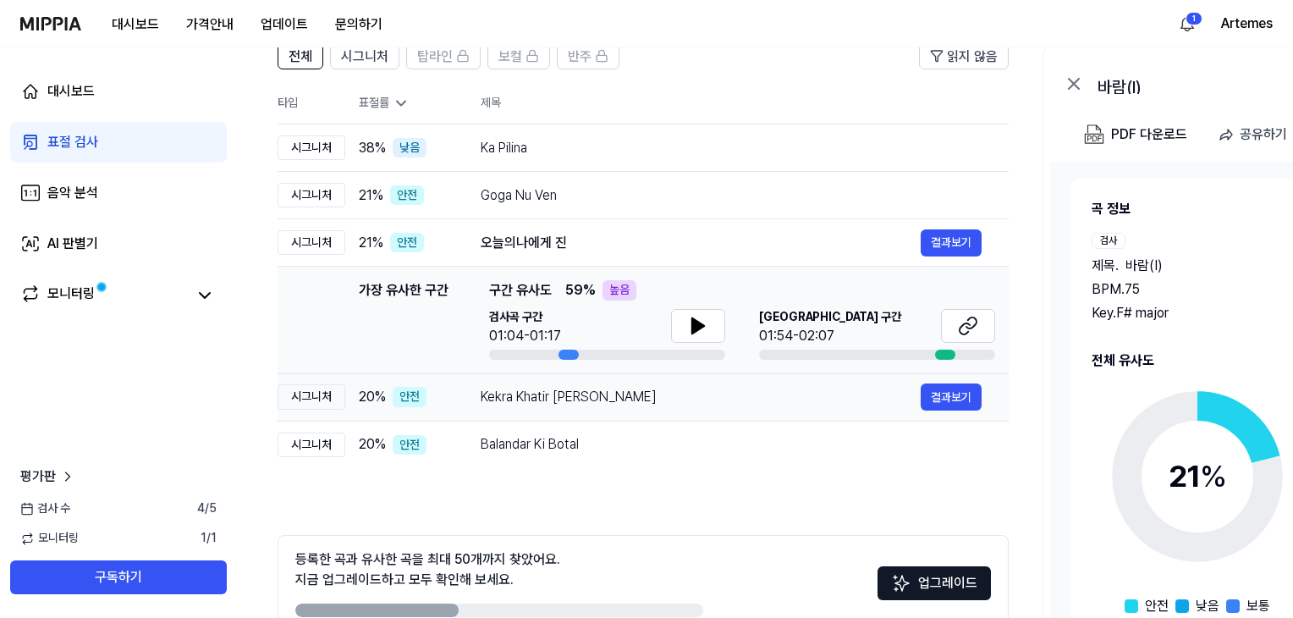
click at [602, 400] on div "Kekra Khatir Mandir Banwala" at bounding box center [701, 397] width 440 height 20
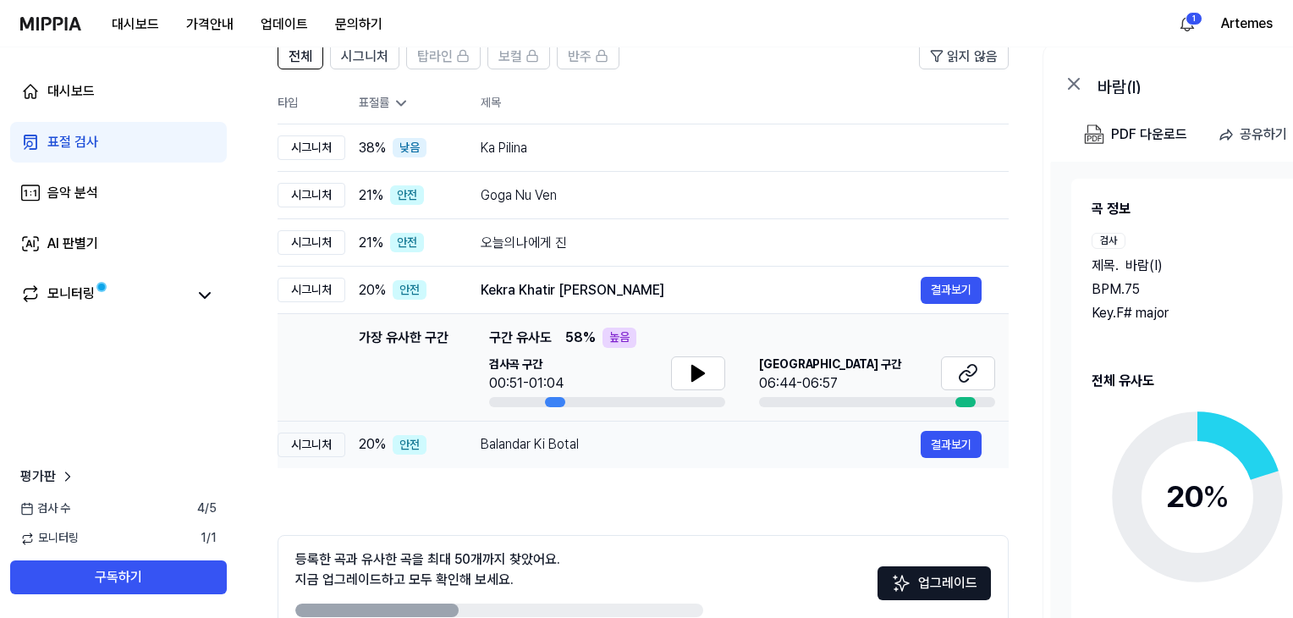
click at [608, 437] on div "Balandar Ki Botal" at bounding box center [701, 444] width 440 height 20
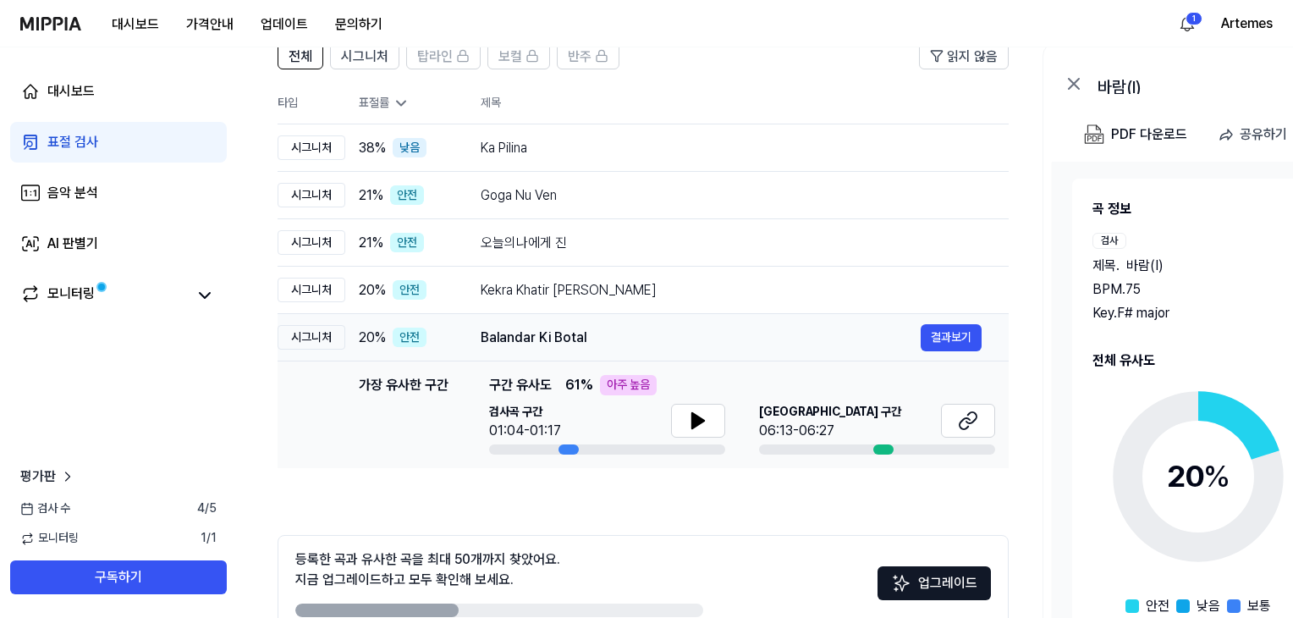
click at [596, 343] on div "Balandar Ki Botal" at bounding box center [701, 337] width 440 height 20
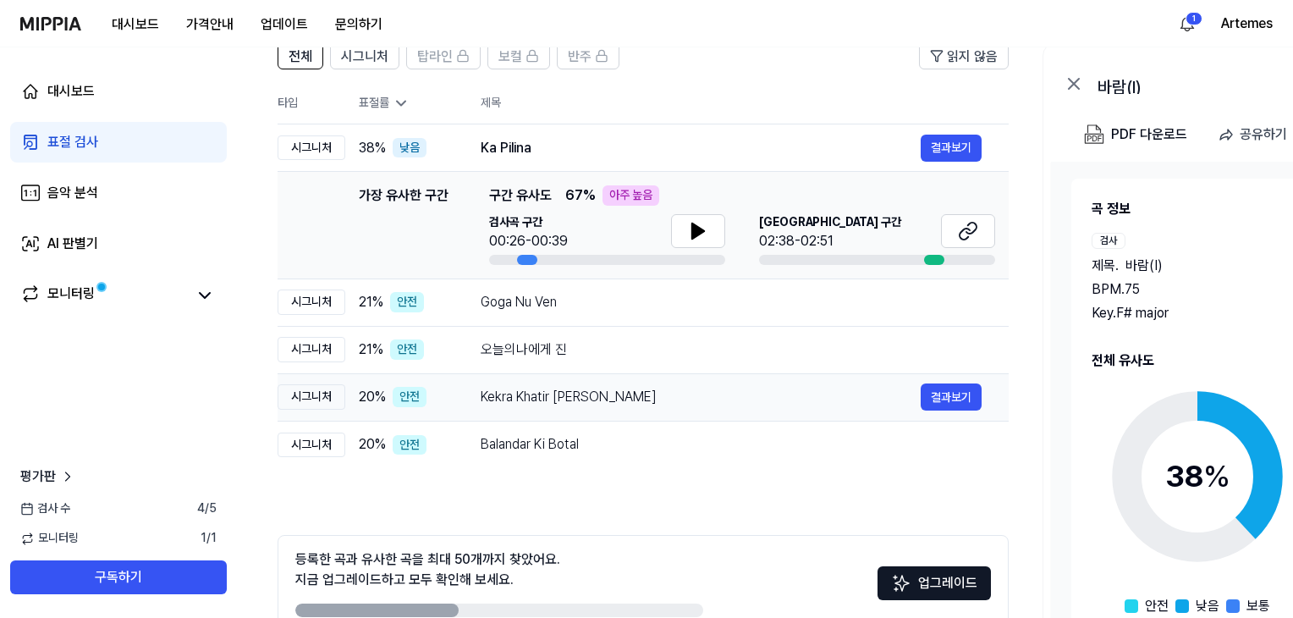
click at [604, 402] on div "Kekra Khatir Mandir Banwala" at bounding box center [701, 397] width 440 height 20
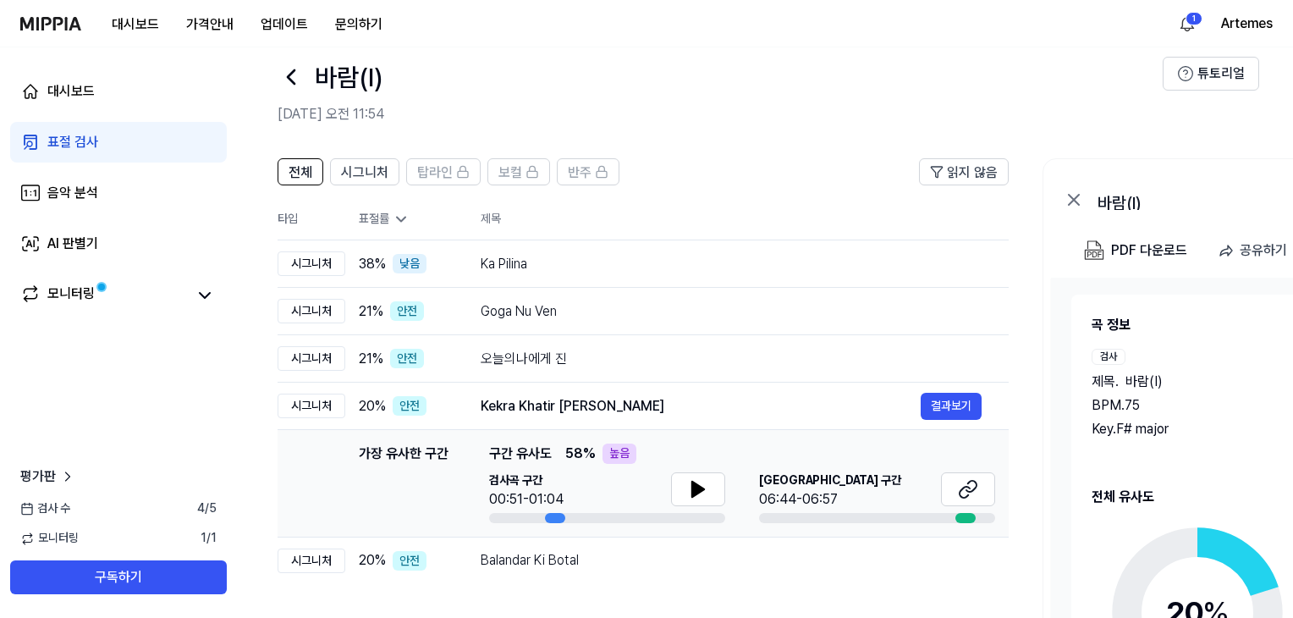
scroll to position [0, 0]
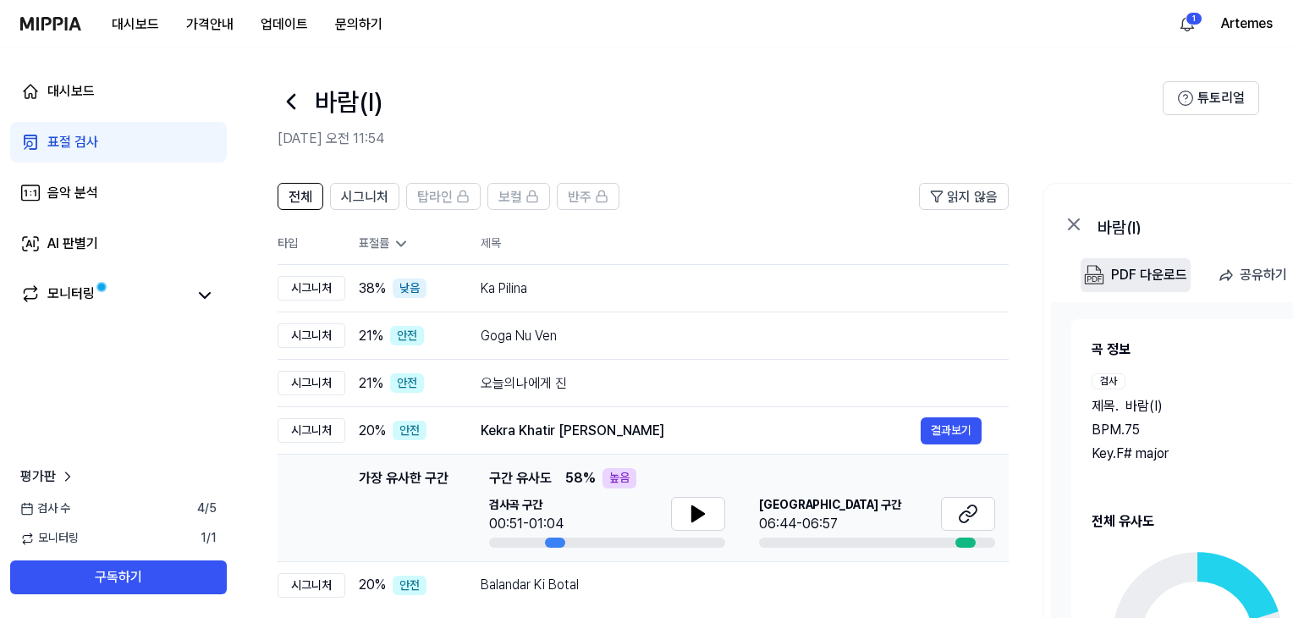
click at [1130, 272] on div "PDF 다운로드" at bounding box center [1149, 275] width 76 height 22
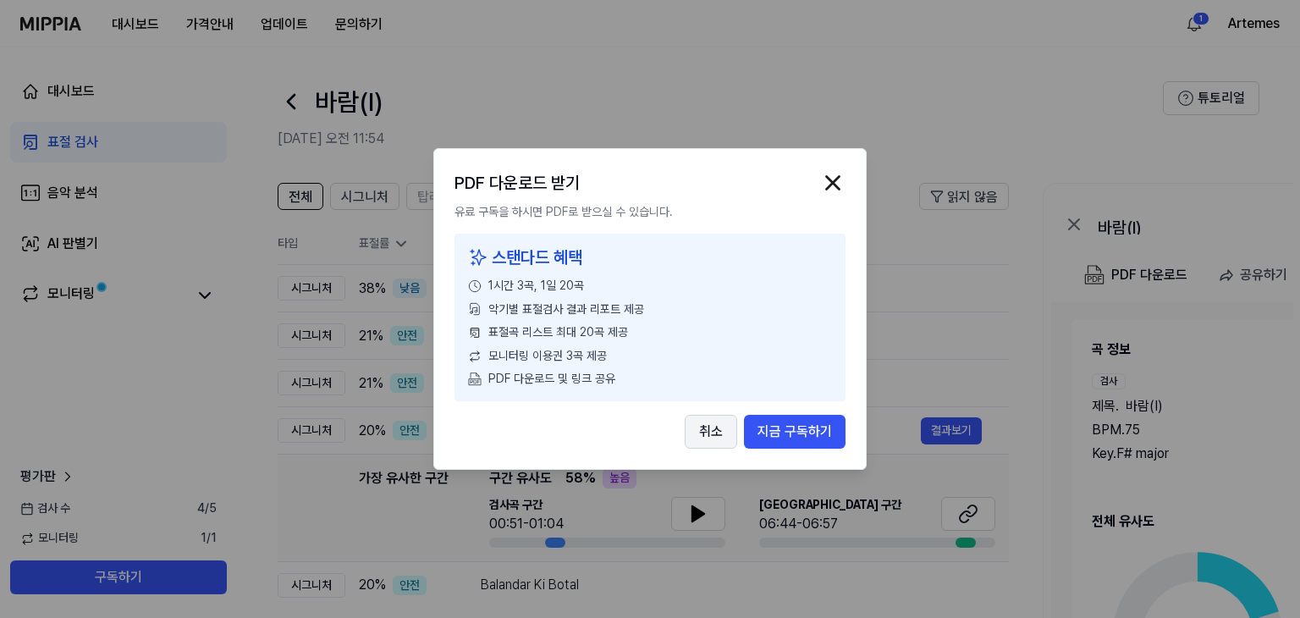
click at [711, 431] on button "취소" at bounding box center [711, 432] width 52 height 34
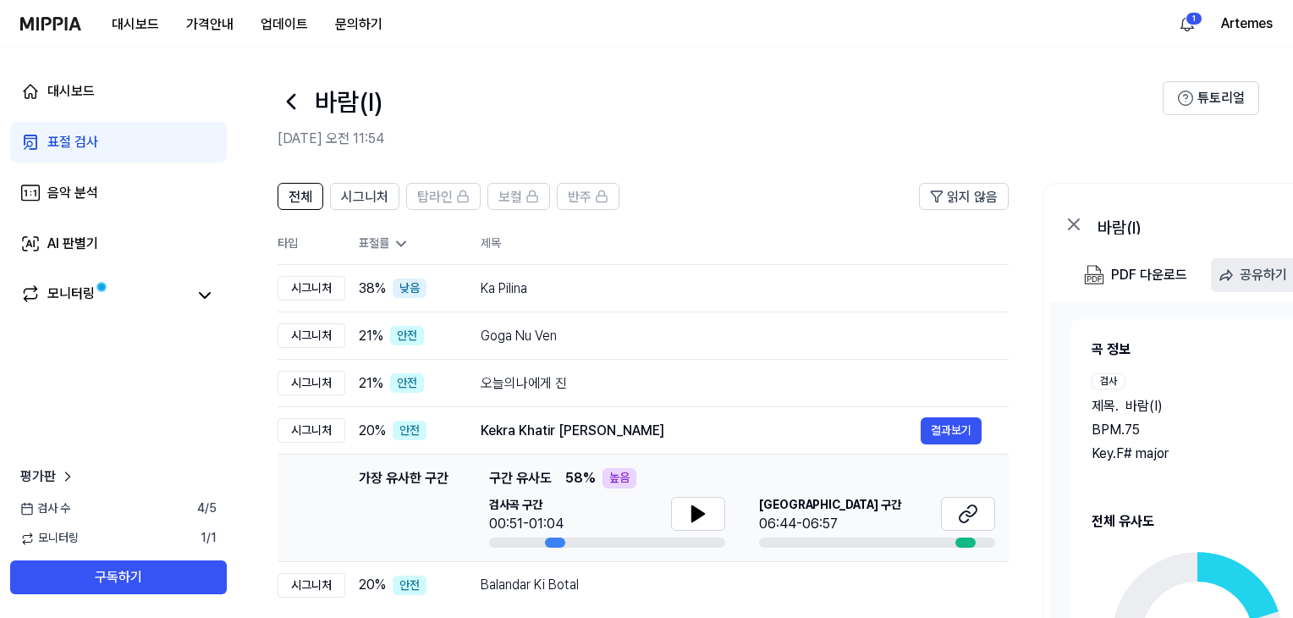
click at [1249, 278] on div "공유하기" at bounding box center [1263, 275] width 47 height 22
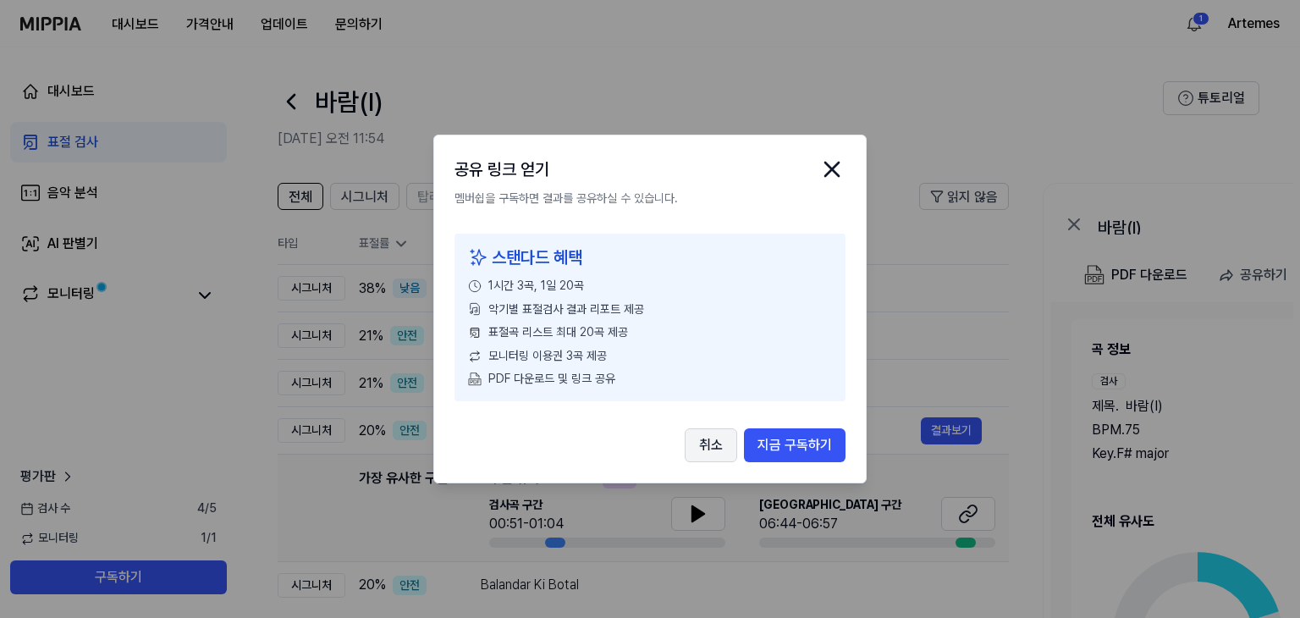
click at [713, 443] on button "취소" at bounding box center [711, 445] width 52 height 34
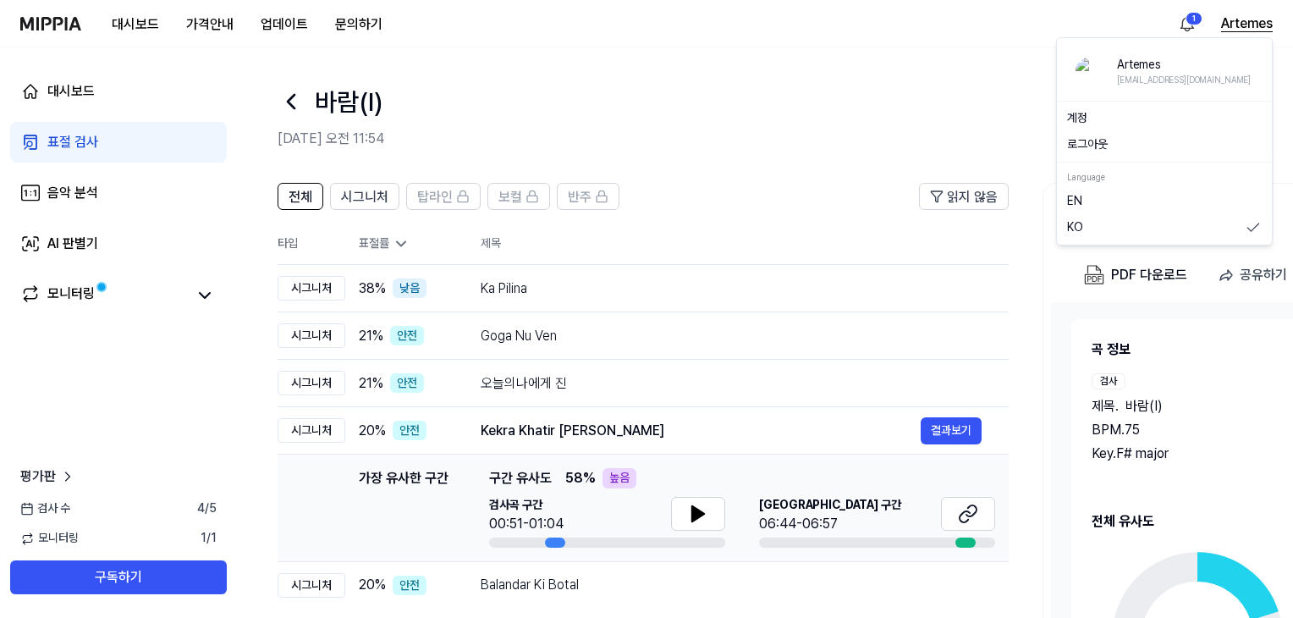
click at [1230, 25] on button "Artemes" at bounding box center [1247, 24] width 52 height 20
click at [1087, 143] on button "로그아웃" at bounding box center [1164, 144] width 195 height 17
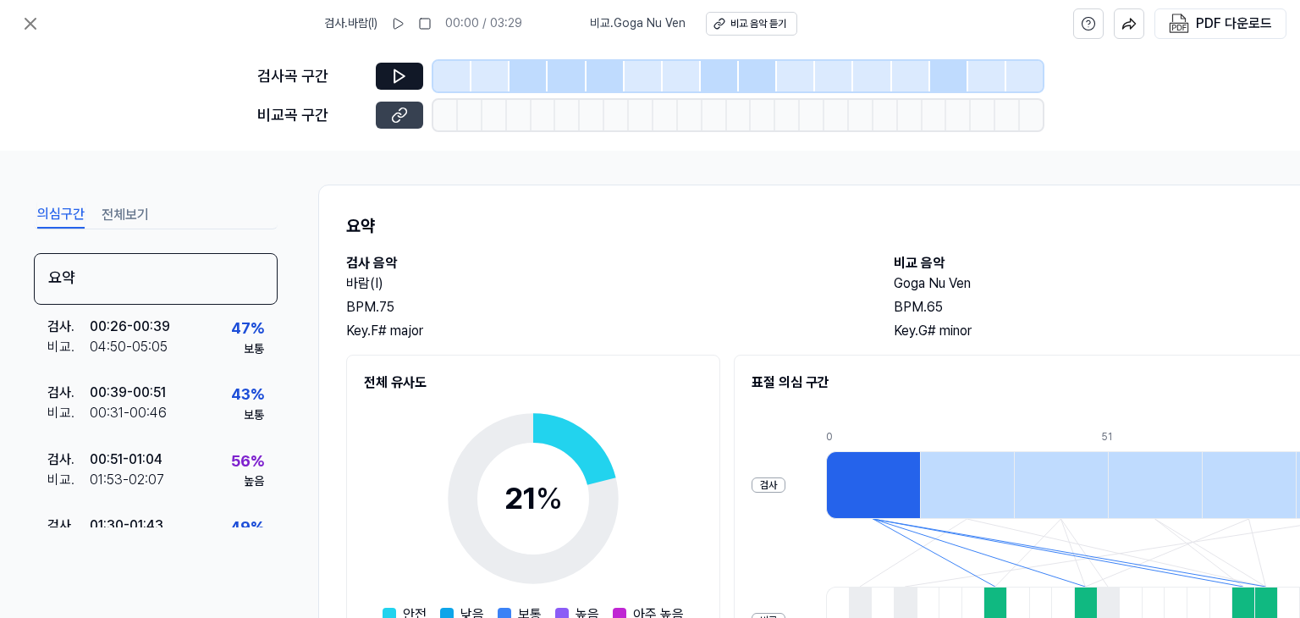
click at [394, 111] on icon at bounding box center [399, 115] width 17 height 17
click at [30, 26] on icon at bounding box center [30, 24] width 20 height 20
